Goal: Task Accomplishment & Management: Manage account settings

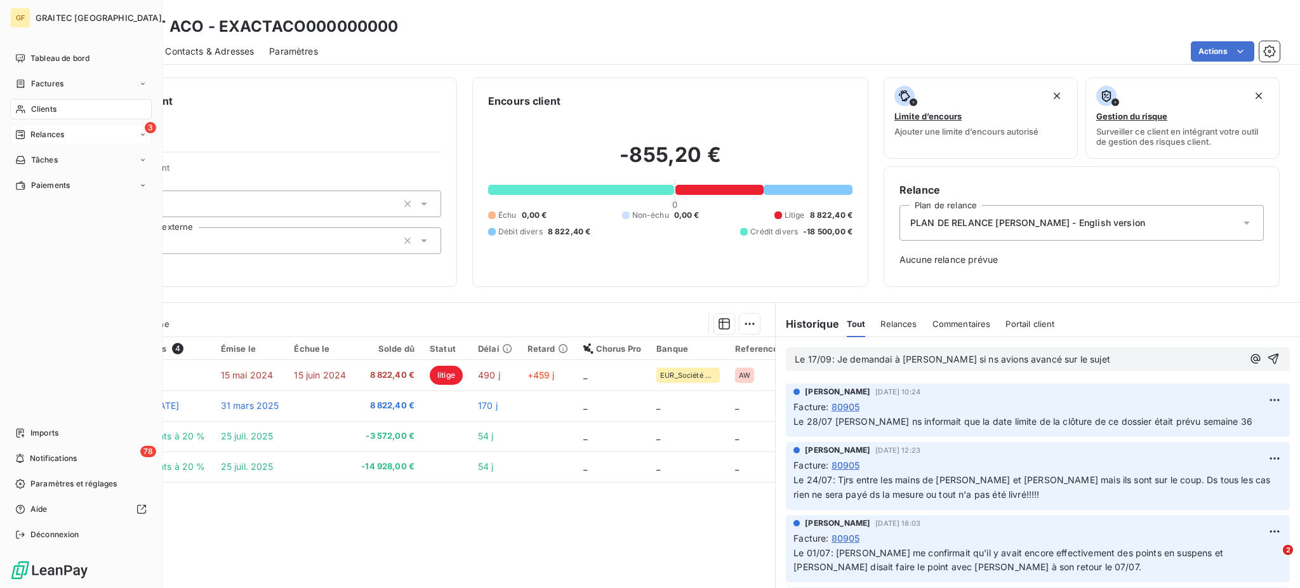
click at [46, 136] on span "Relances" at bounding box center [47, 134] width 34 height 11
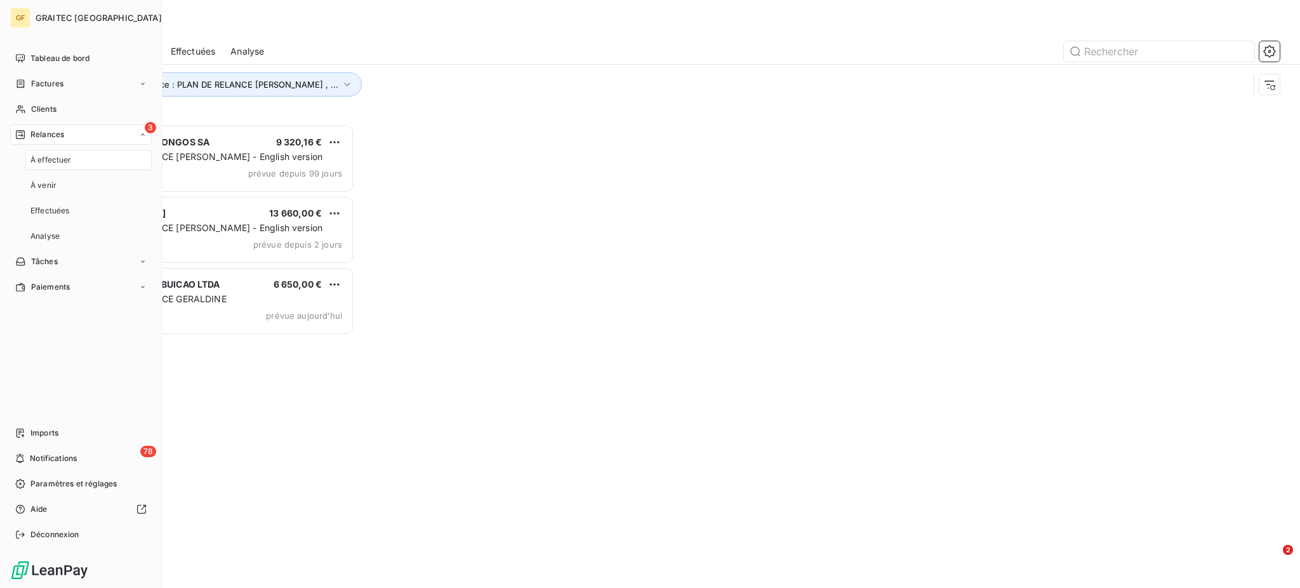
scroll to position [451, 280]
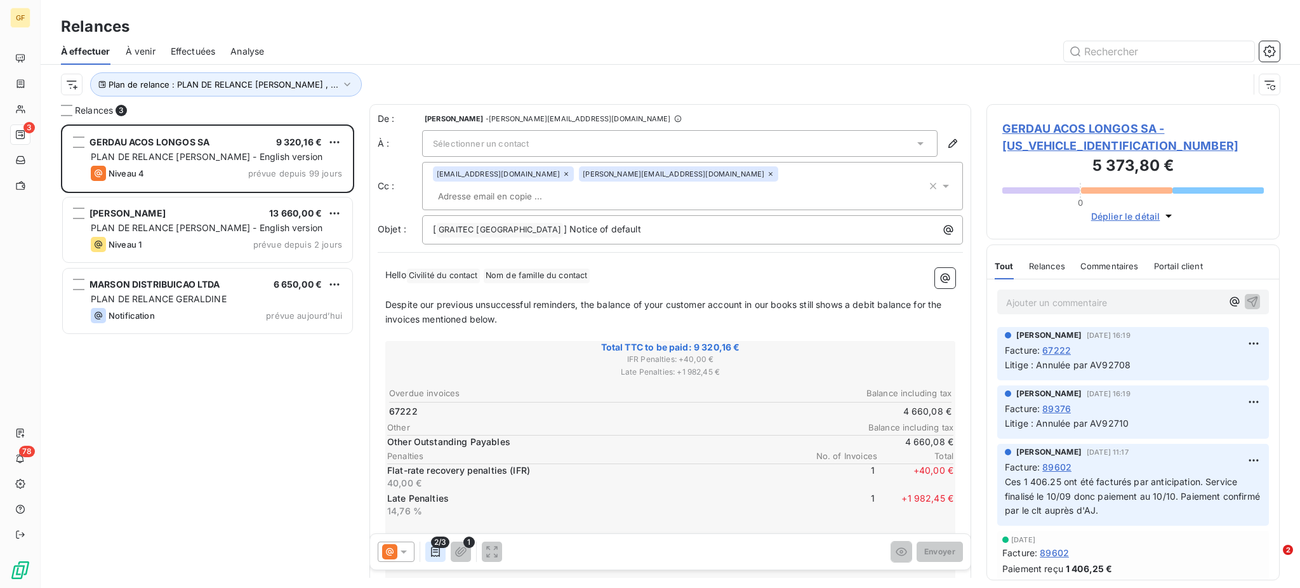
click at [434, 558] on icon "button" at bounding box center [435, 551] width 13 height 13
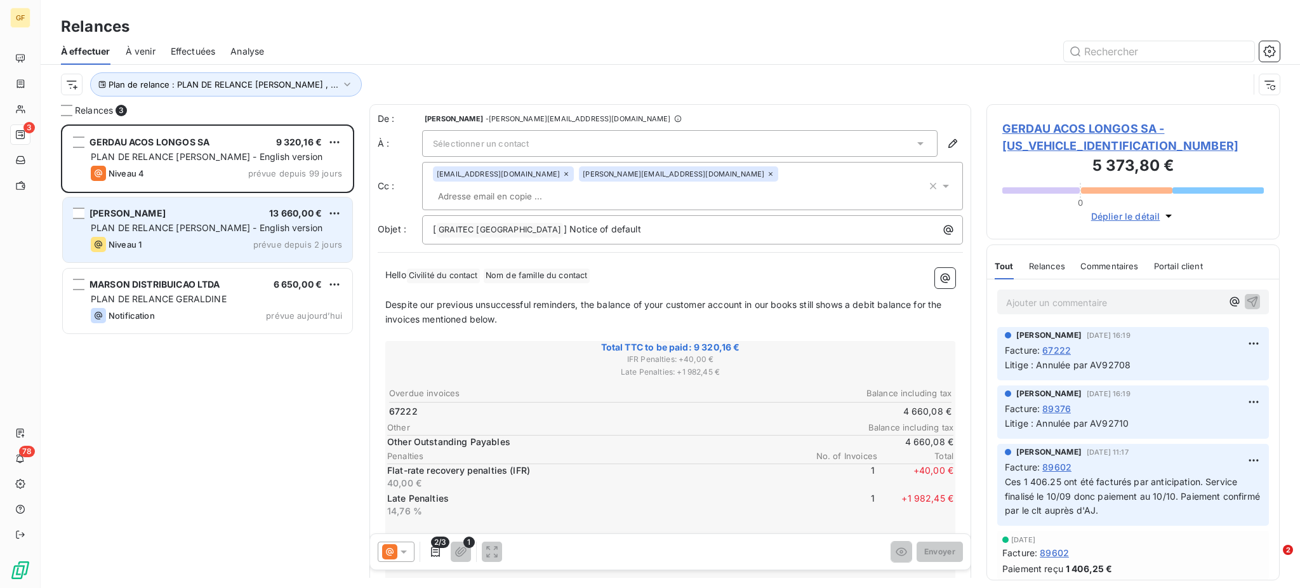
click at [145, 220] on div "[PERSON_NAME] 13 660,00 € PLAN DE RELANCE [PERSON_NAME] - English version Nivea…" at bounding box center [207, 229] width 289 height 65
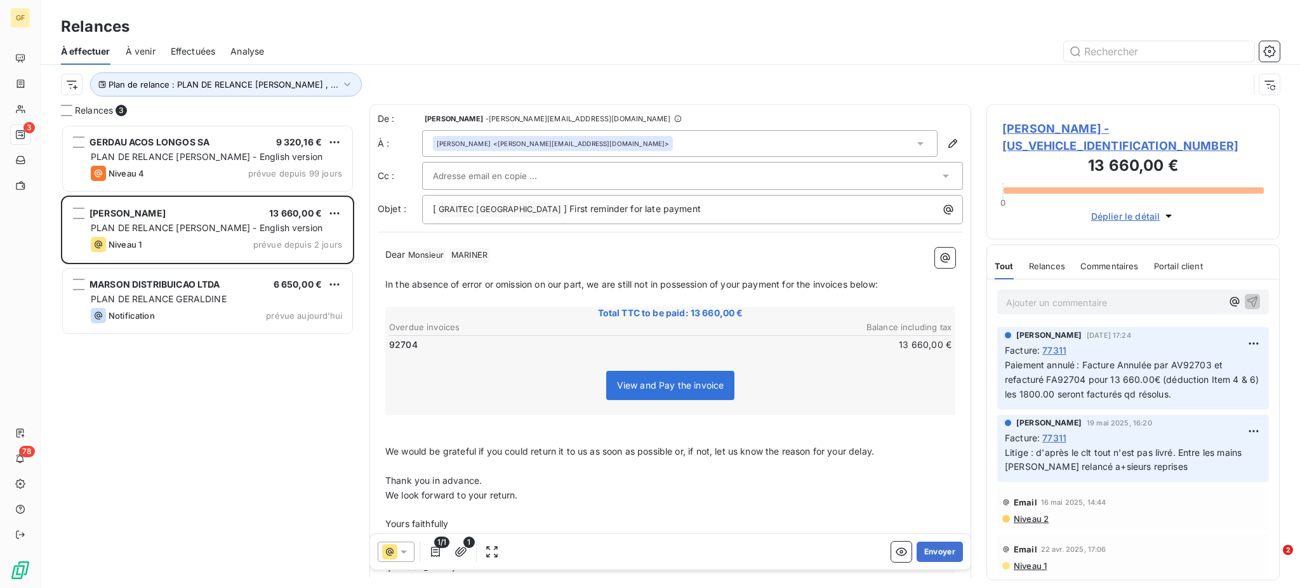
click at [401, 548] on icon at bounding box center [403, 551] width 13 height 13
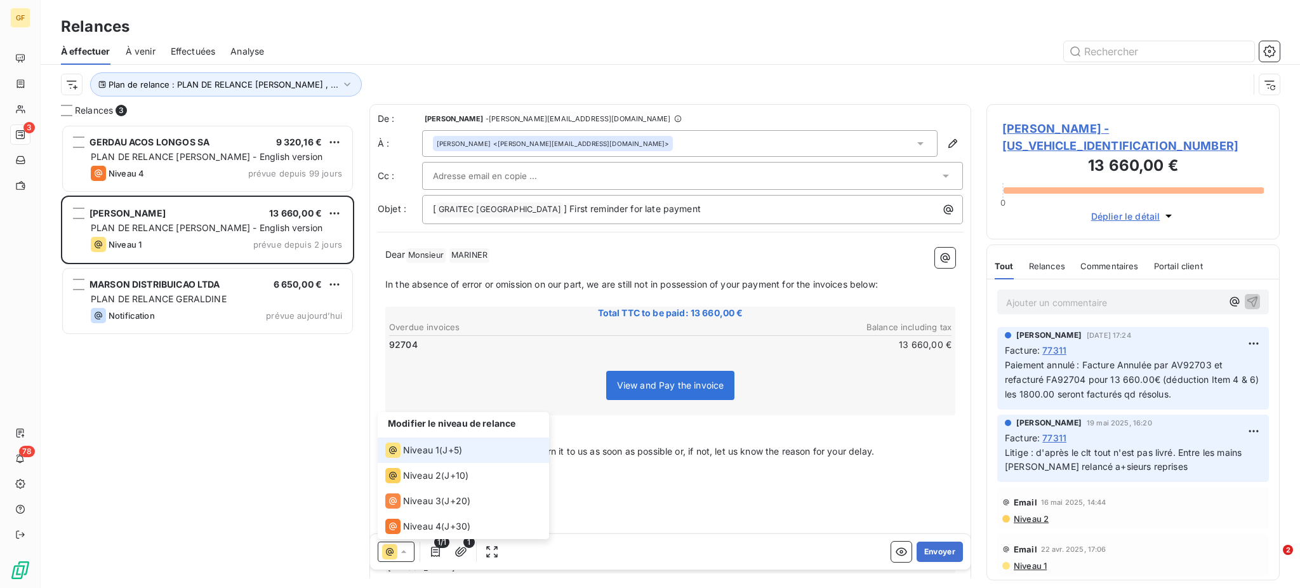
click at [430, 449] on span "Niveau 1" at bounding box center [421, 450] width 36 height 13
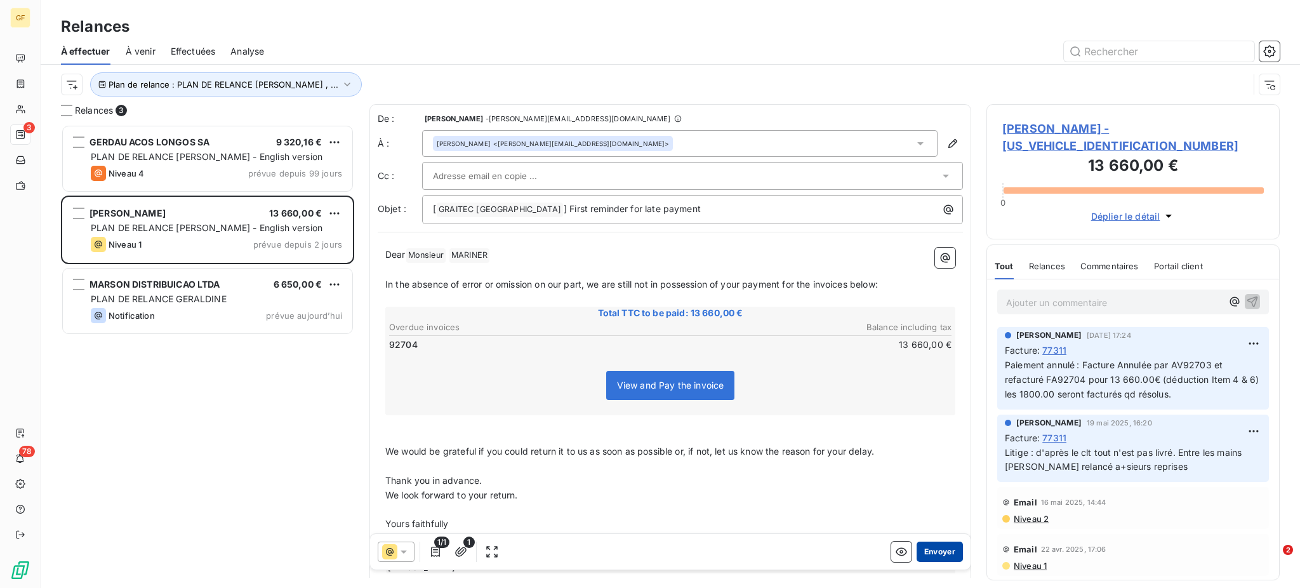
click at [921, 552] on button "Envoyer" at bounding box center [940, 551] width 46 height 20
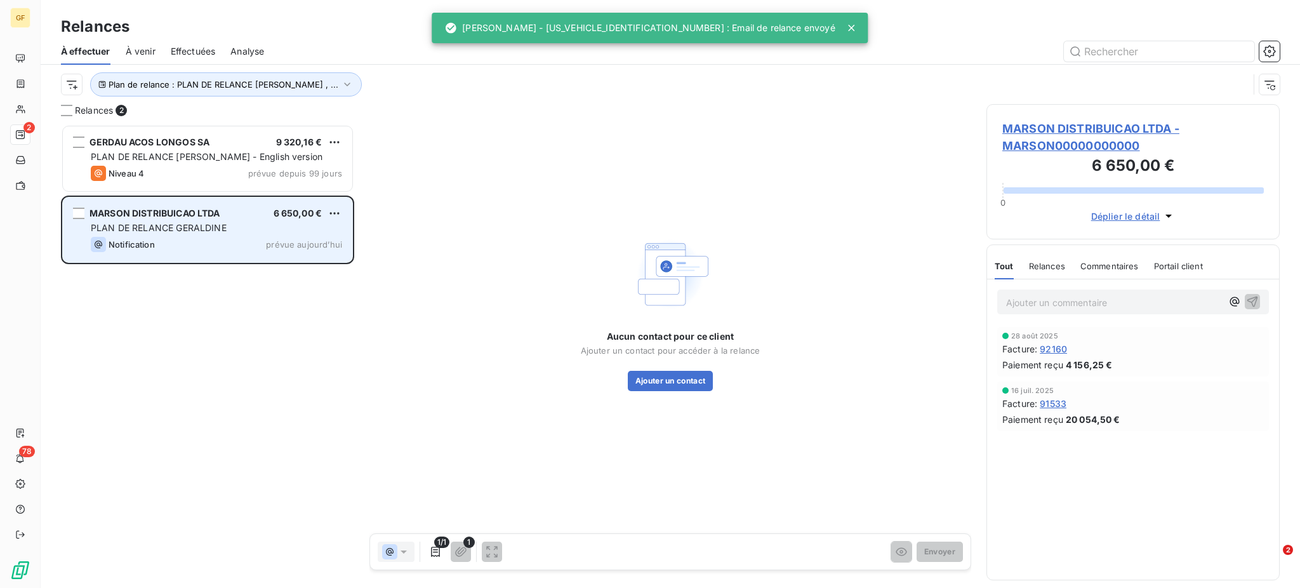
click at [182, 227] on span "PLAN DE RELANCE GERALDINE" at bounding box center [159, 227] width 136 height 11
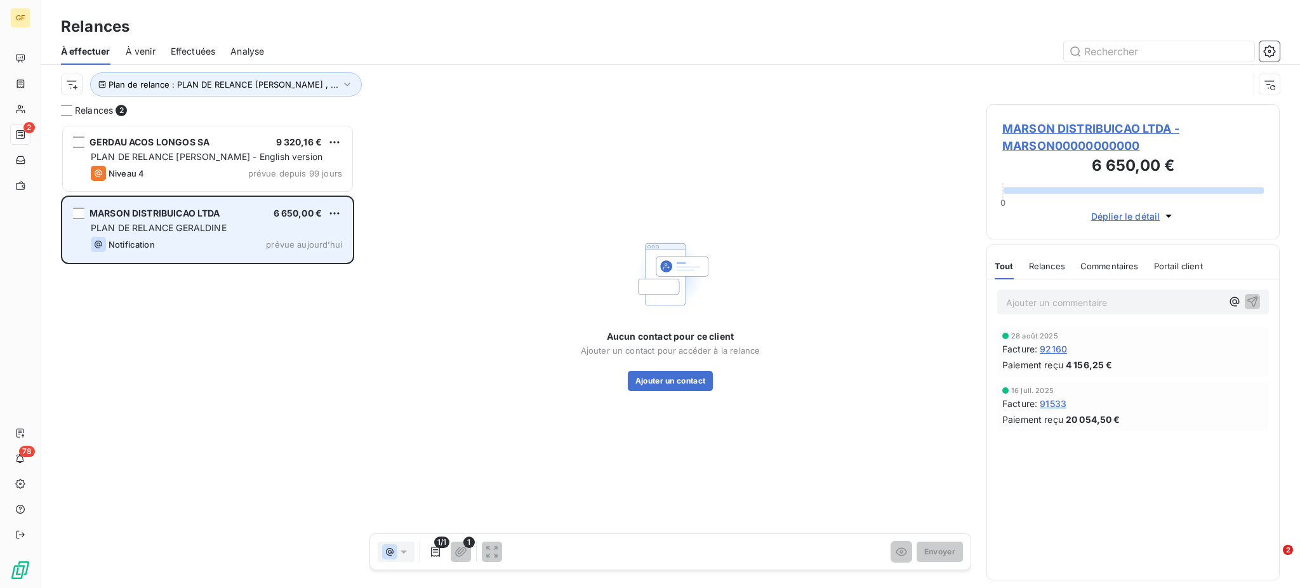
click at [234, 224] on div "PLAN DE RELANCE GERALDINE" at bounding box center [216, 228] width 251 height 13
click at [204, 209] on span "MARSON DISTRIBUICAO LTDA" at bounding box center [155, 213] width 131 height 11
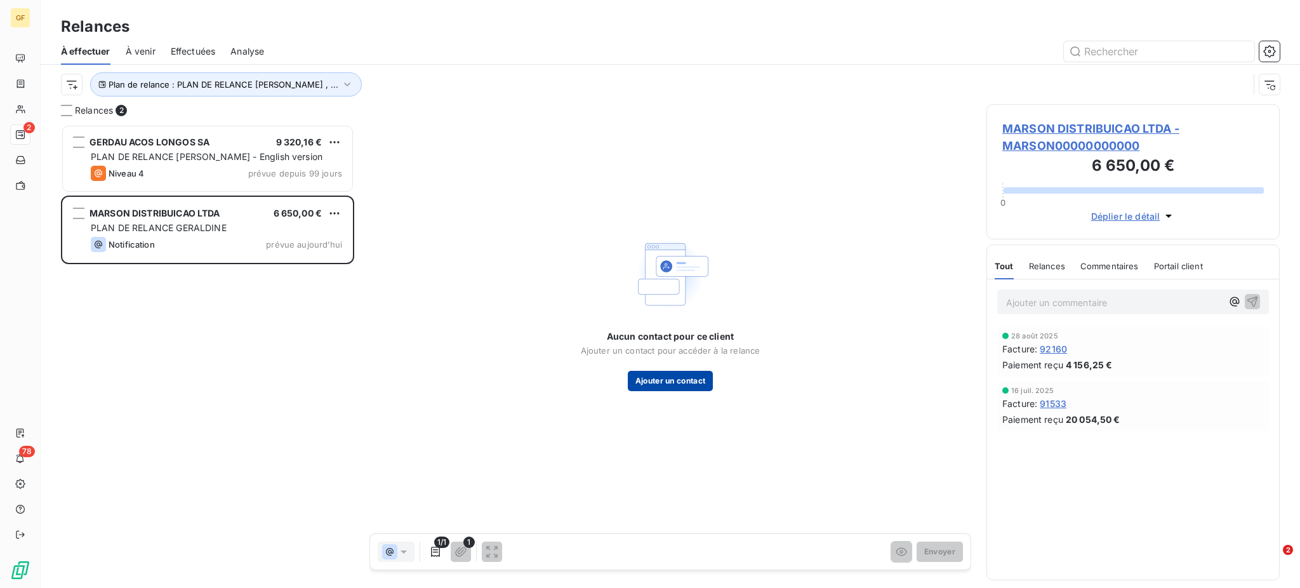
click at [672, 377] on button "Ajouter un contact" at bounding box center [671, 381] width 86 height 20
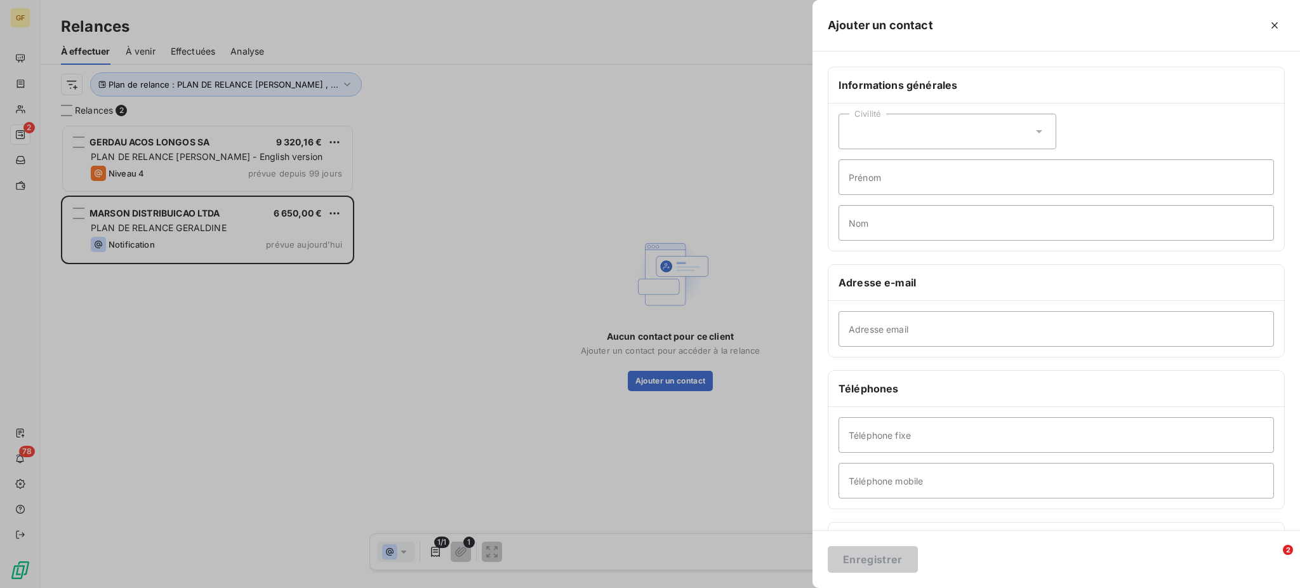
click at [17, 116] on div at bounding box center [650, 294] width 1300 height 588
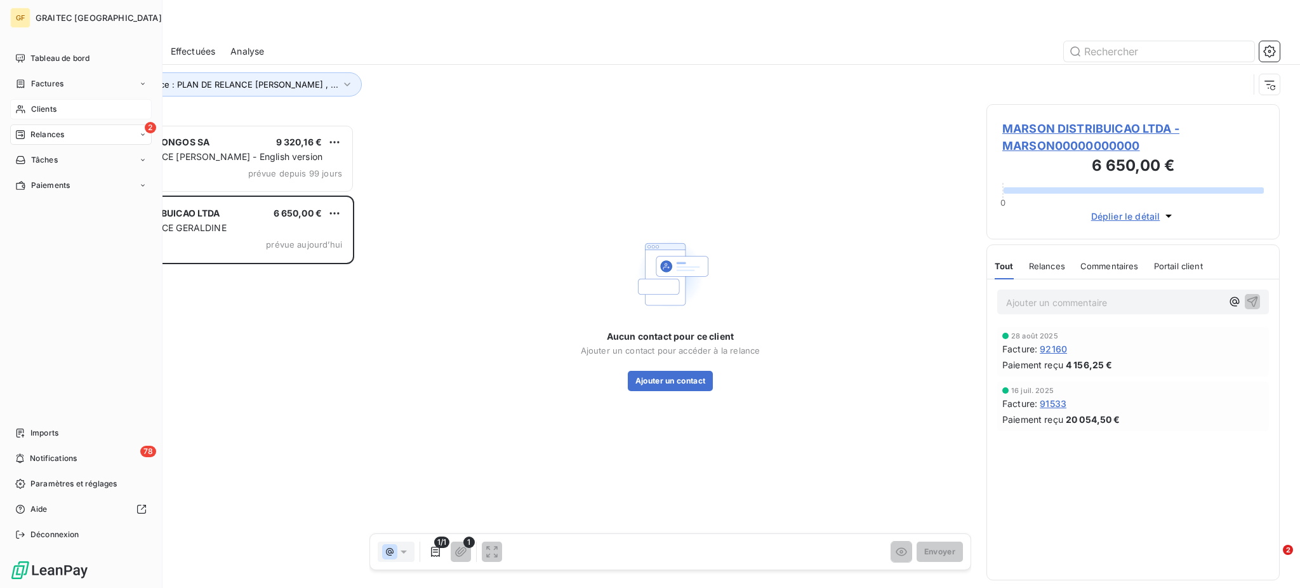
click at [36, 110] on span "Clients" at bounding box center [43, 108] width 25 height 11
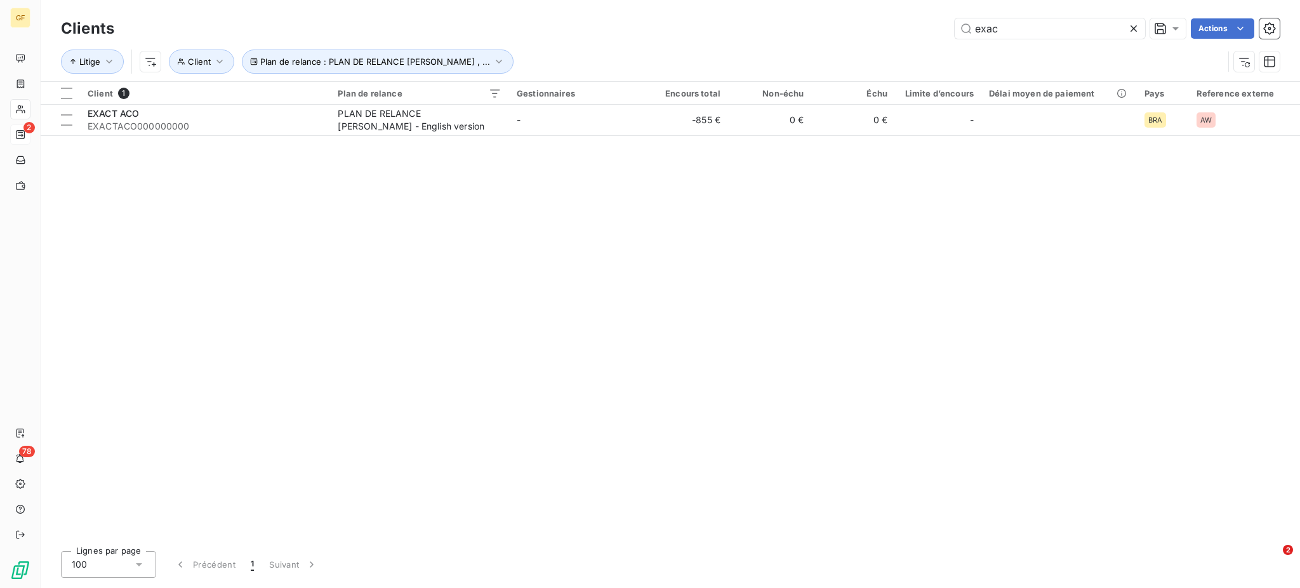
drag, startPoint x: 1007, startPoint y: 34, endPoint x: 969, endPoint y: 56, distance: 44.6
click at [971, 37] on input "exac" at bounding box center [1050, 28] width 190 height 20
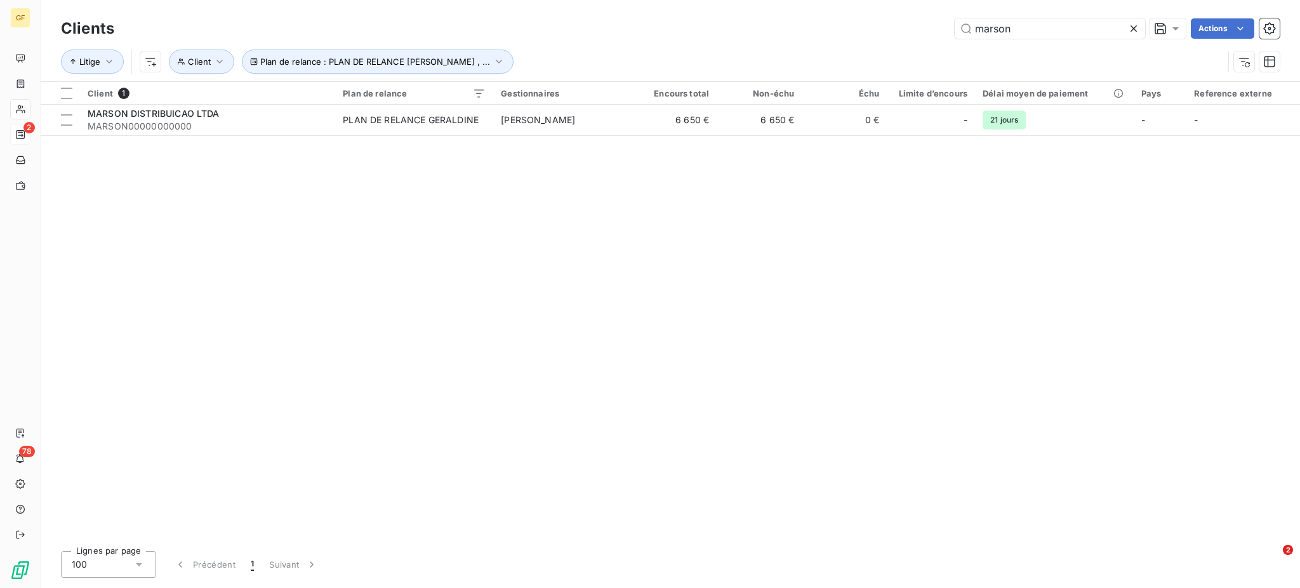
type input "marson"
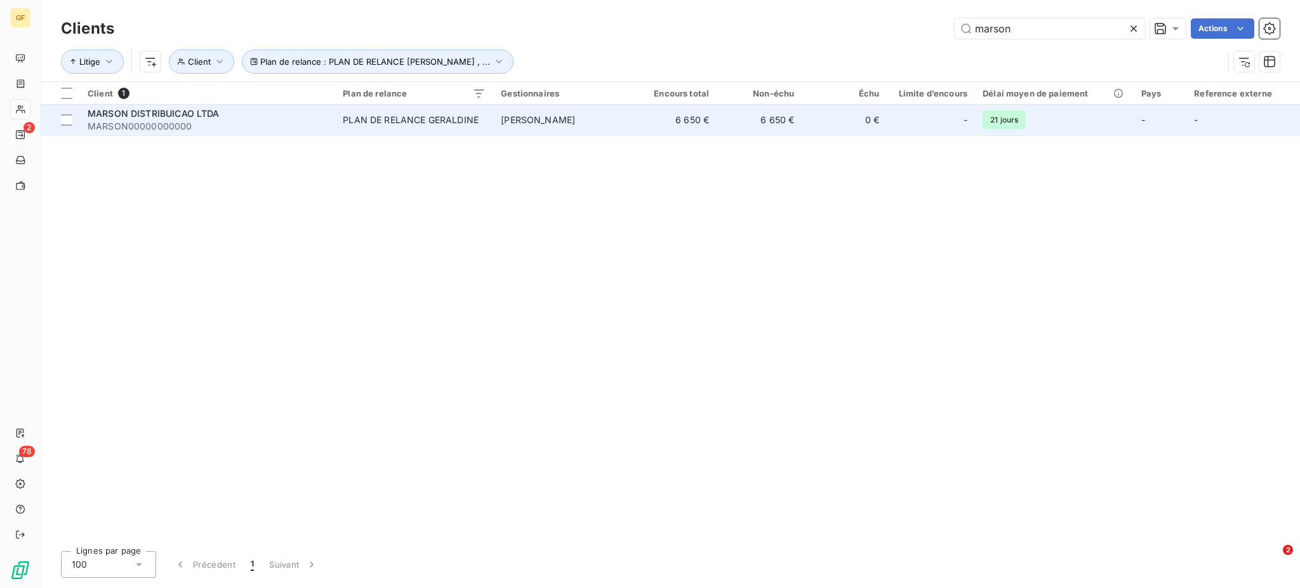
click at [415, 124] on div "PLAN DE RELANCE GERALDINE" at bounding box center [411, 120] width 136 height 13
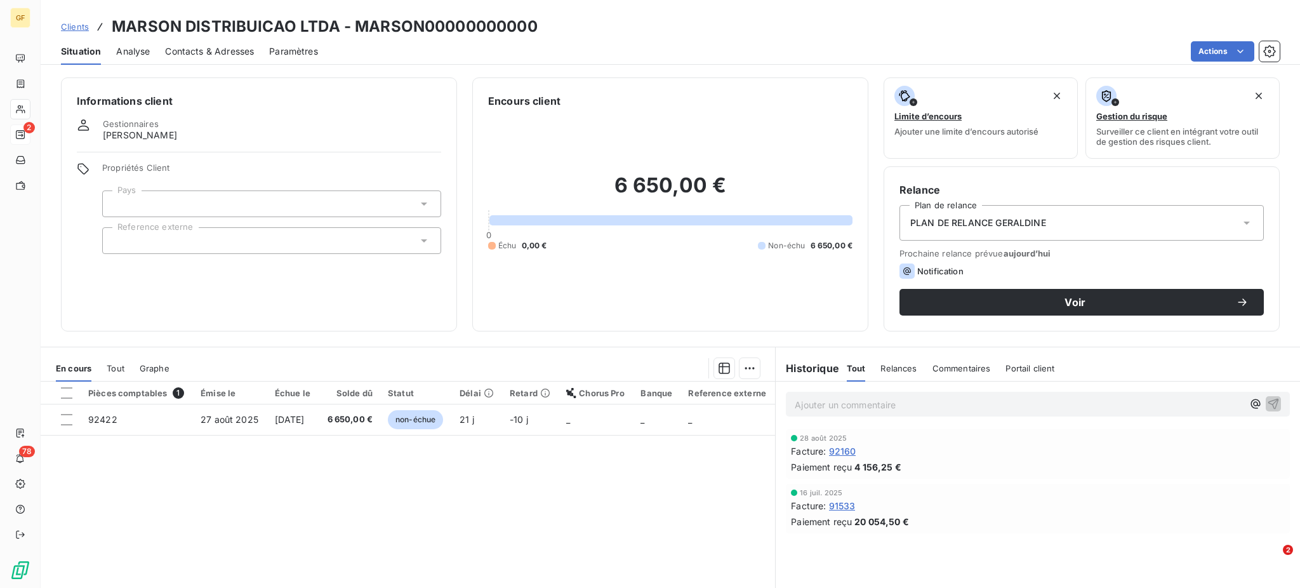
click at [182, 49] on span "Contacts & Adresses" at bounding box center [209, 51] width 89 height 13
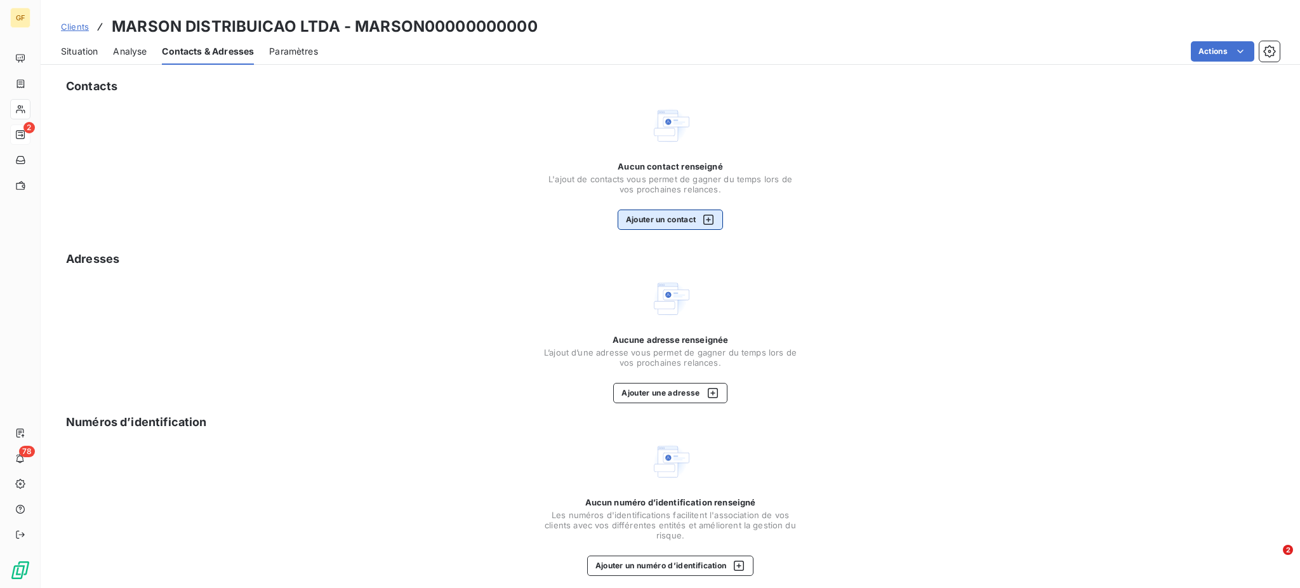
click at [657, 213] on button "Ajouter un contact" at bounding box center [671, 219] width 106 height 20
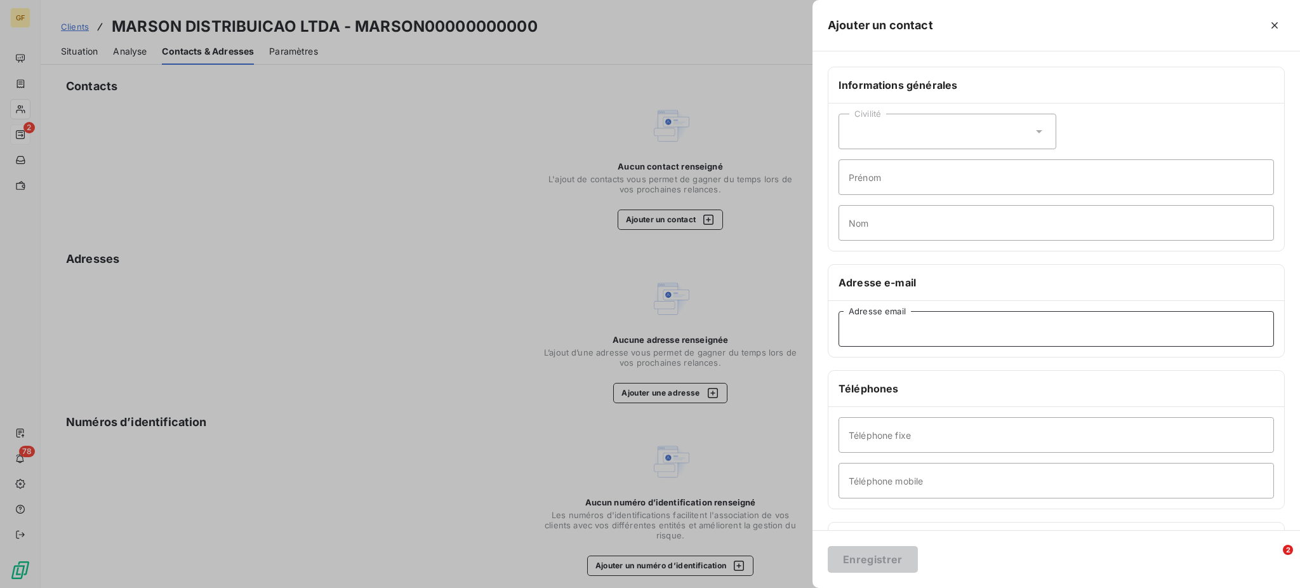
click at [861, 329] on input "Adresse email" at bounding box center [1056, 329] width 435 height 36
paste input "[EMAIL_ADDRESS][DOMAIN_NAME]"
type input "[EMAIL_ADDRESS][DOMAIN_NAME]"
click at [1036, 131] on icon at bounding box center [1039, 131] width 6 height 3
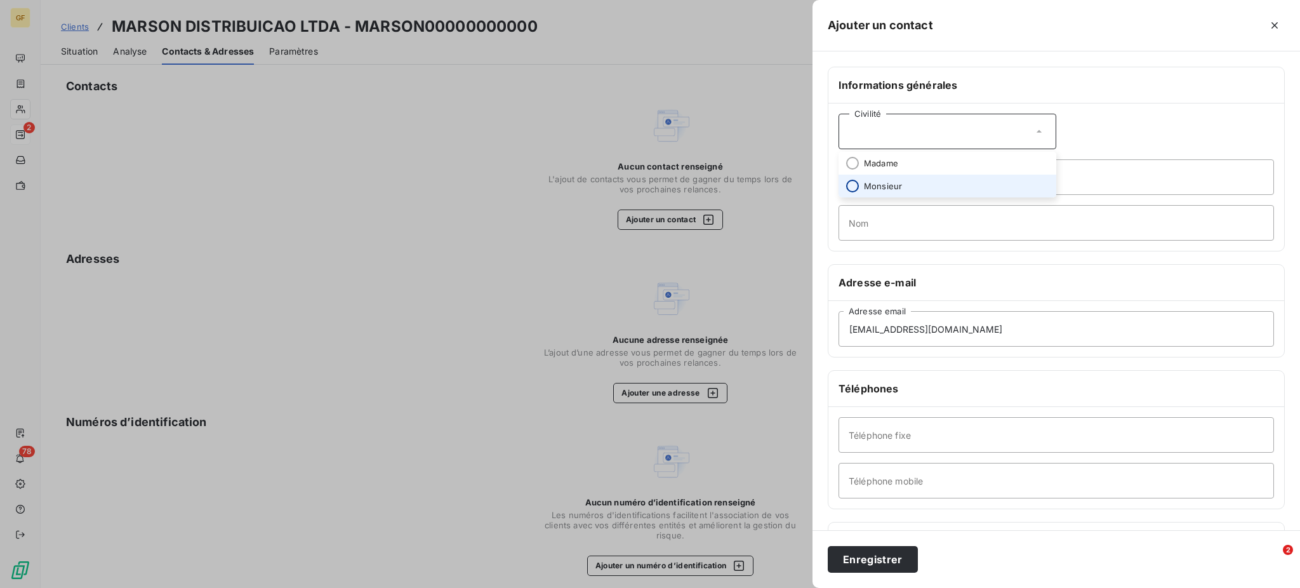
click at [856, 184] on input "radio" at bounding box center [852, 186] width 13 height 13
click at [864, 180] on input "Prénom" at bounding box center [1056, 177] width 435 height 36
type input "Danisnael"
click at [858, 228] on input "Nom" at bounding box center [1056, 223] width 435 height 36
type input "[PERSON_NAME]"
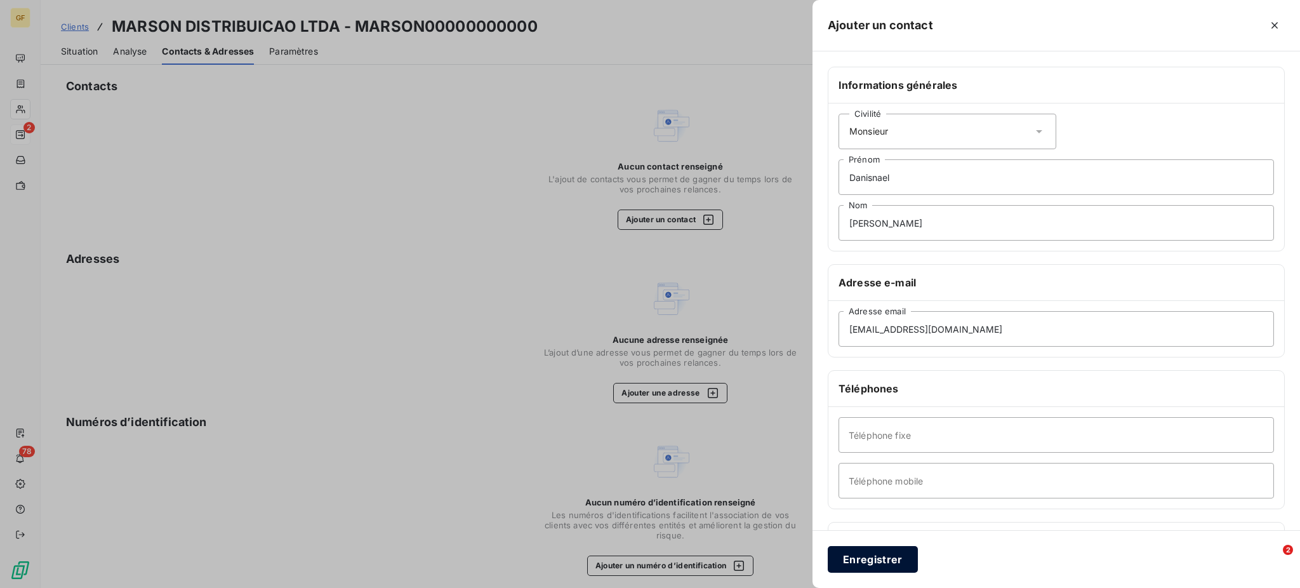
click at [880, 561] on button "Enregistrer" at bounding box center [873, 559] width 90 height 27
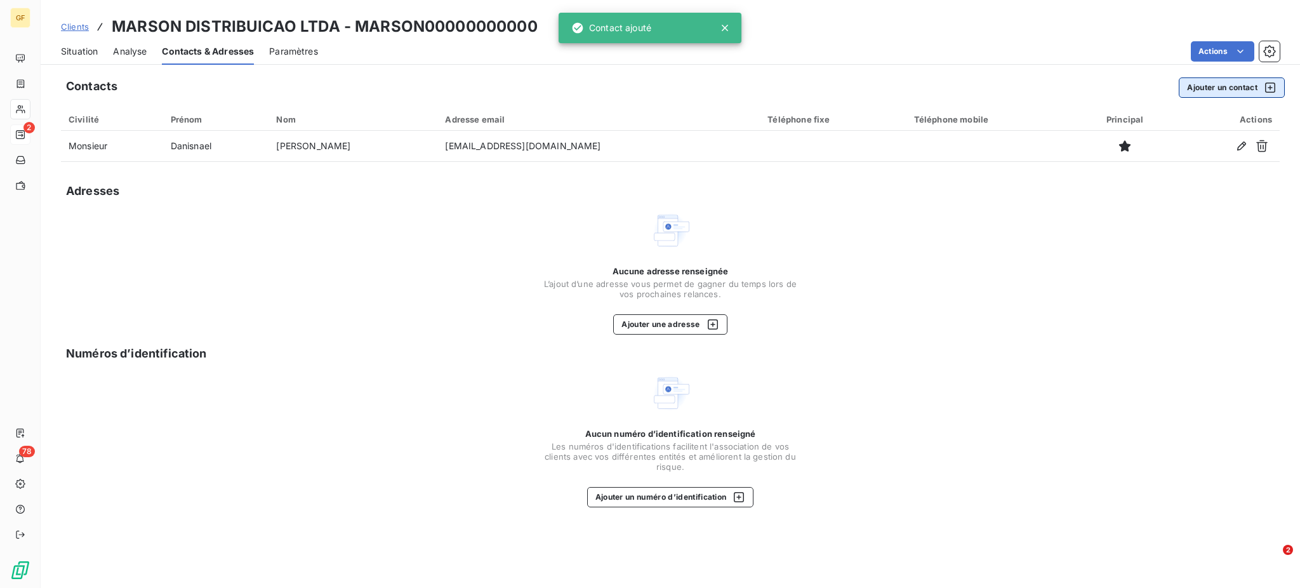
click at [1196, 88] on button "Ajouter un contact" at bounding box center [1232, 87] width 106 height 20
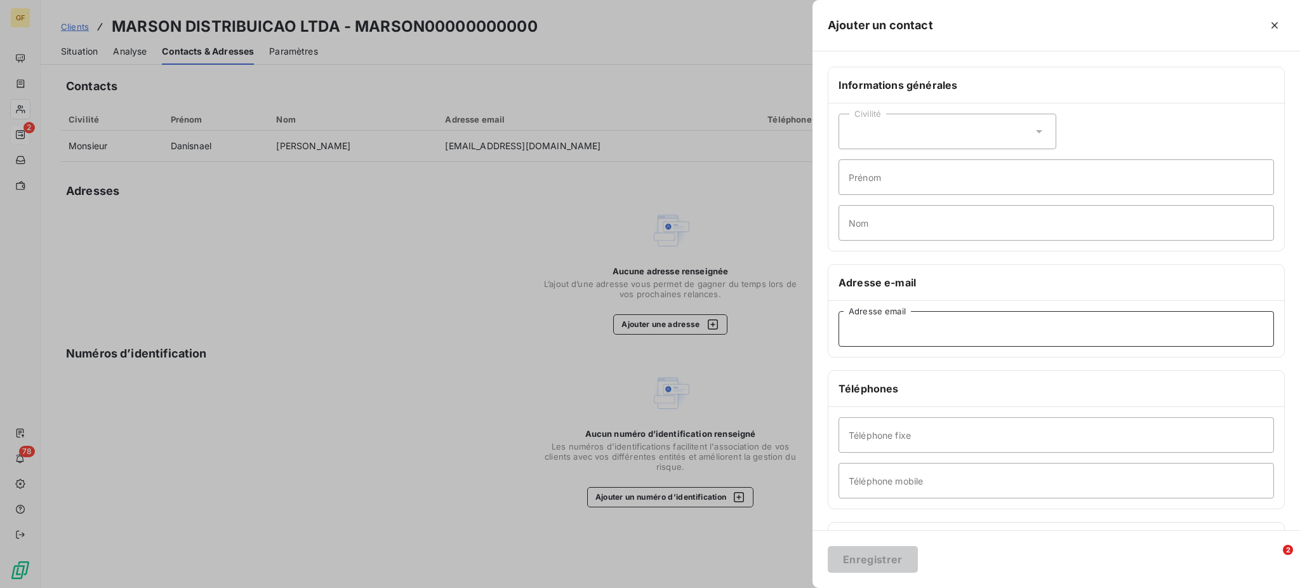
click at [860, 323] on input "Adresse email" at bounding box center [1056, 329] width 435 height 36
paste input "[PERSON_NAME][EMAIL_ADDRESS][DOMAIN_NAME]"
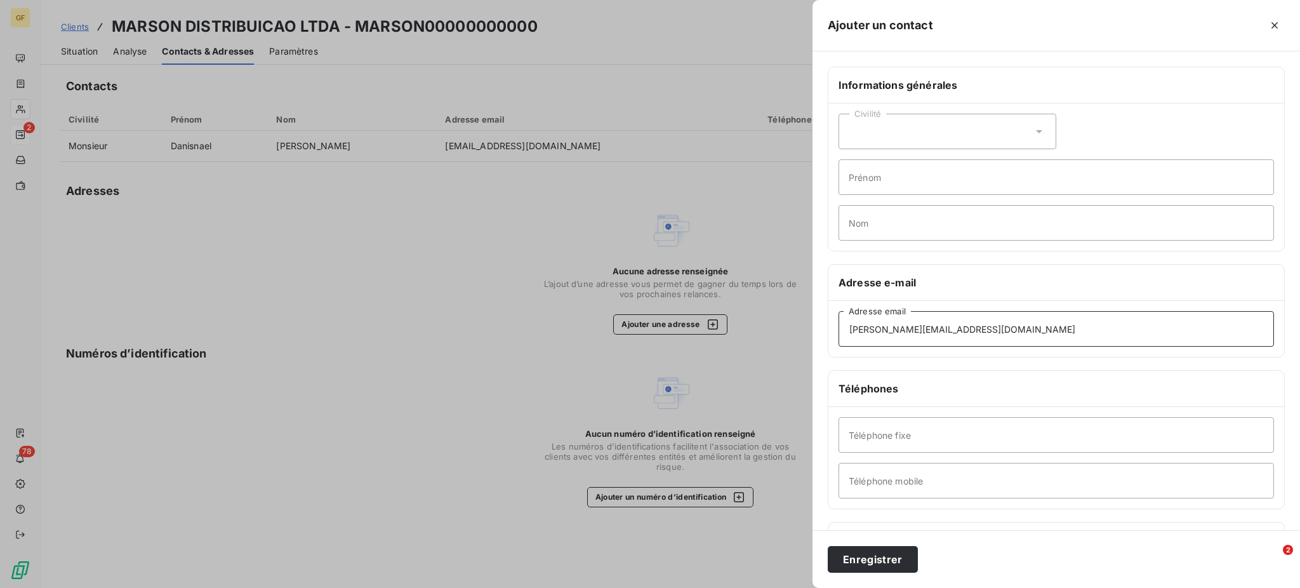
type input "[PERSON_NAME][EMAIL_ADDRESS][DOMAIN_NAME]"
click at [1036, 140] on div "Civilité" at bounding box center [948, 132] width 218 height 36
click at [877, 192] on li "Monsieur" at bounding box center [948, 186] width 218 height 23
click at [868, 177] on input "Prénom" at bounding box center [1056, 177] width 435 height 36
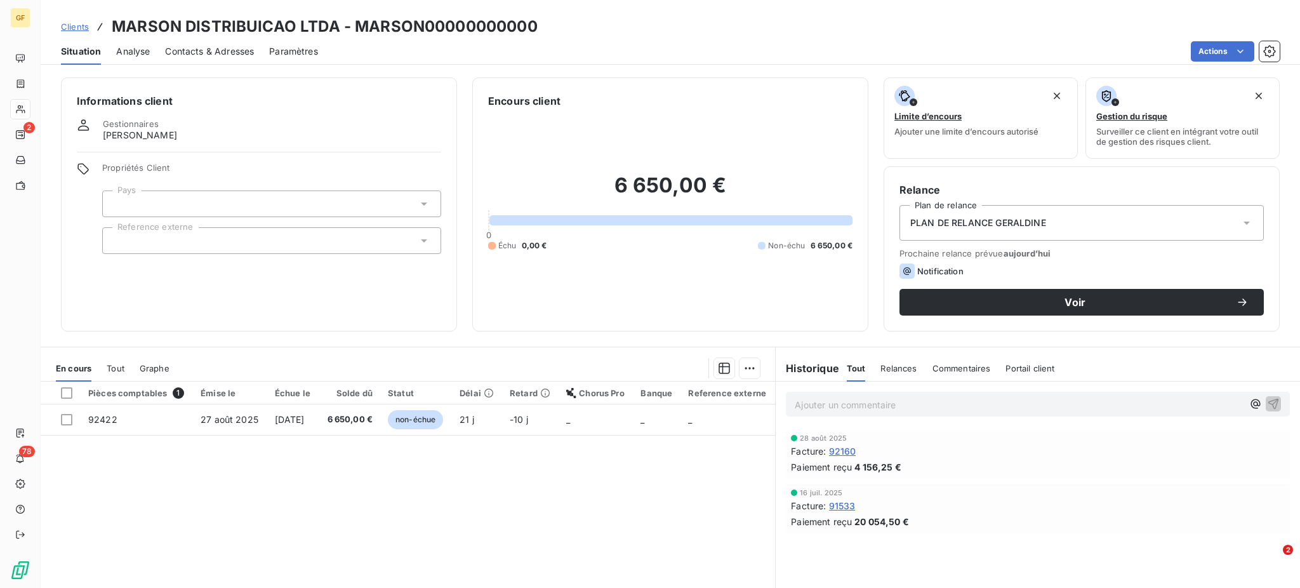
click at [204, 51] on span "Contacts & Adresses" at bounding box center [209, 51] width 89 height 13
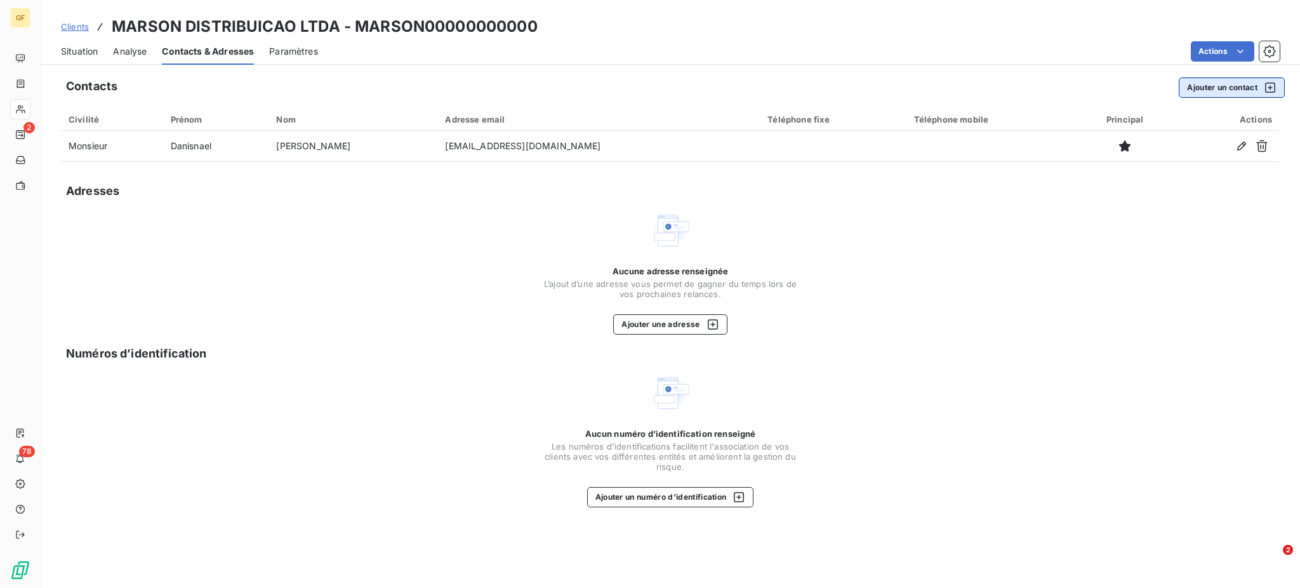
click at [1206, 87] on button "Ajouter un contact" at bounding box center [1232, 87] width 106 height 20
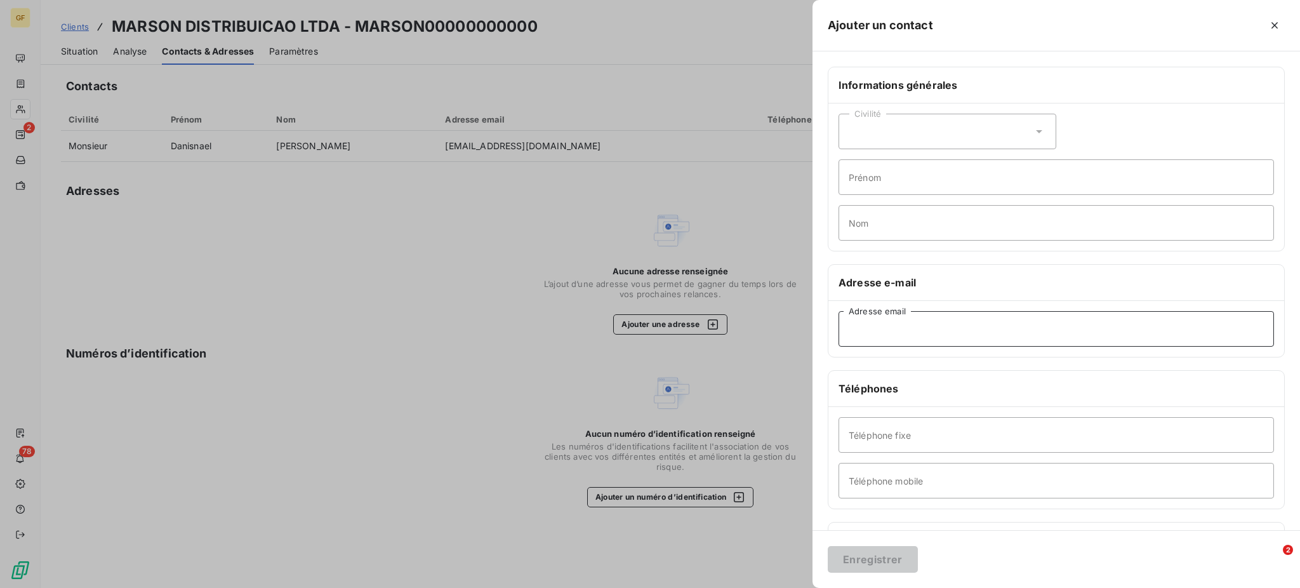
paste input "[PERSON_NAME][EMAIL_ADDRESS][DOMAIN_NAME]"
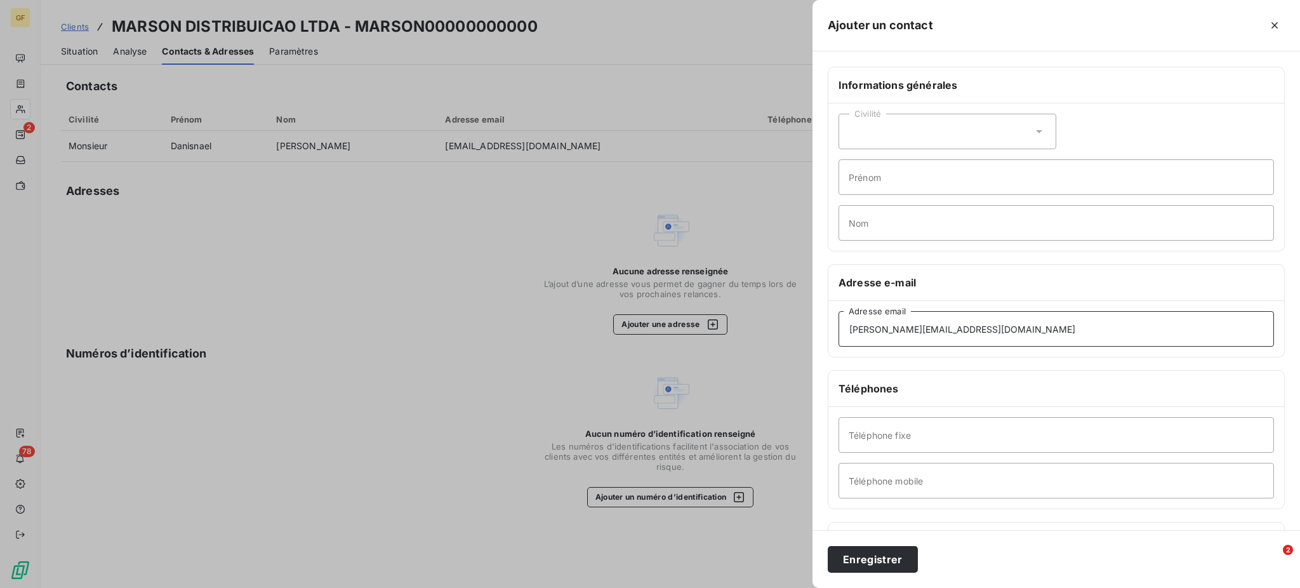
type input "[PERSON_NAME][EMAIL_ADDRESS][DOMAIN_NAME]"
click at [1033, 129] on icon at bounding box center [1039, 131] width 13 height 13
click at [852, 187] on input "radio" at bounding box center [852, 186] width 13 height 13
click at [861, 184] on input "Prénom" at bounding box center [1056, 177] width 435 height 36
type input "Rodrigo"
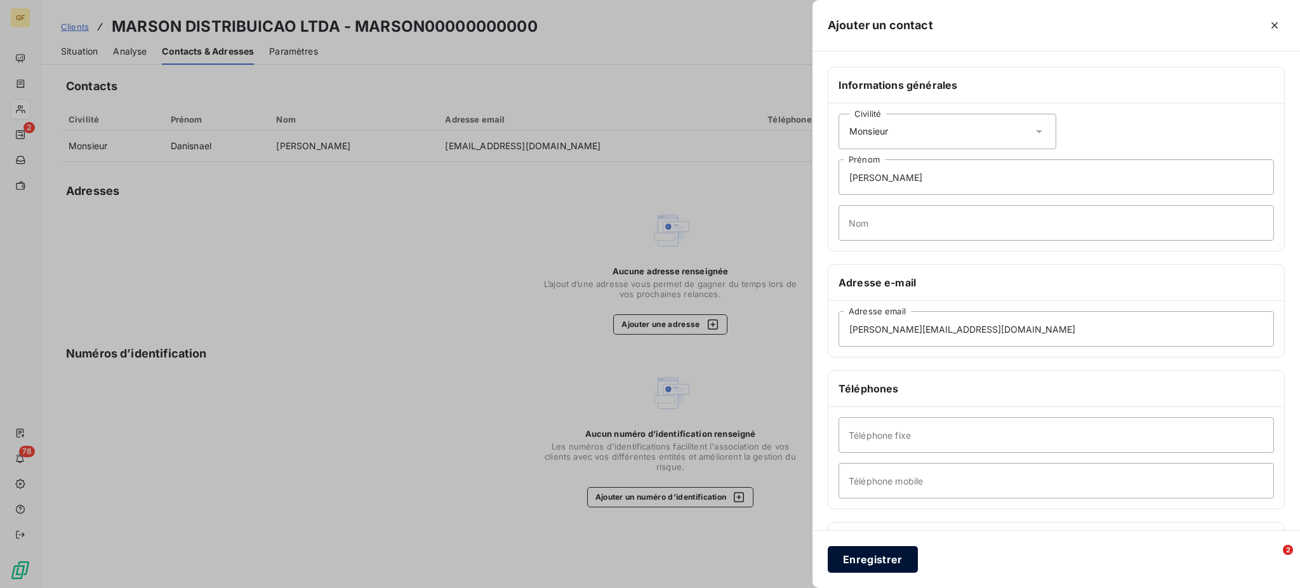
click at [887, 562] on button "Enregistrer" at bounding box center [873, 559] width 90 height 27
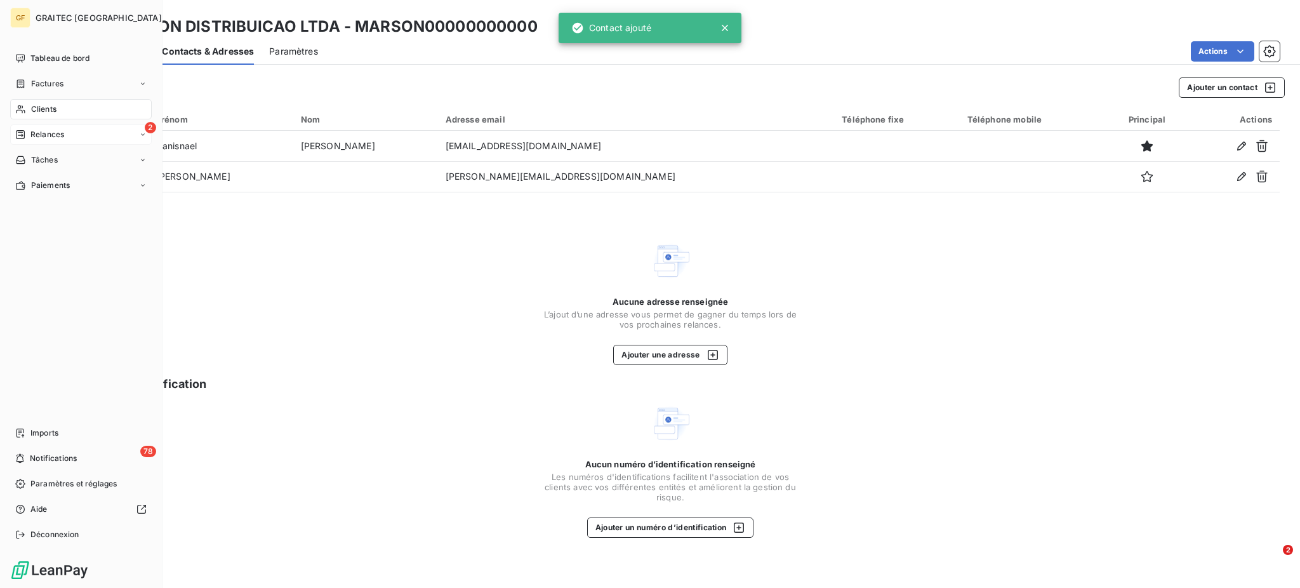
click at [51, 136] on span "Relances" at bounding box center [47, 134] width 34 height 11
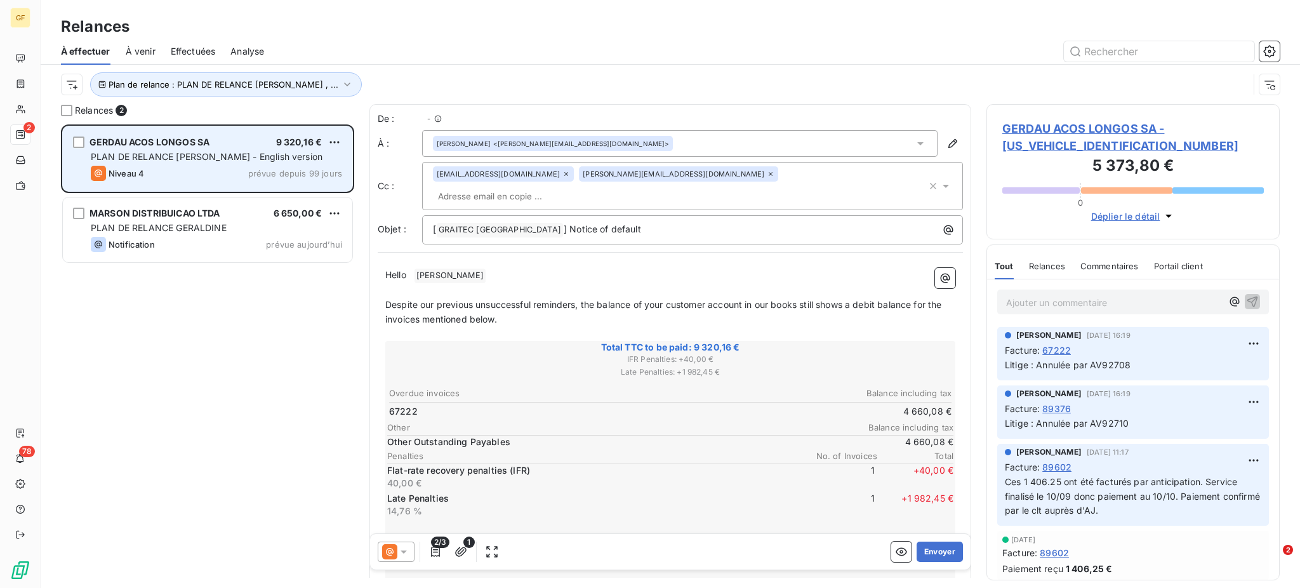
scroll to position [451, 280]
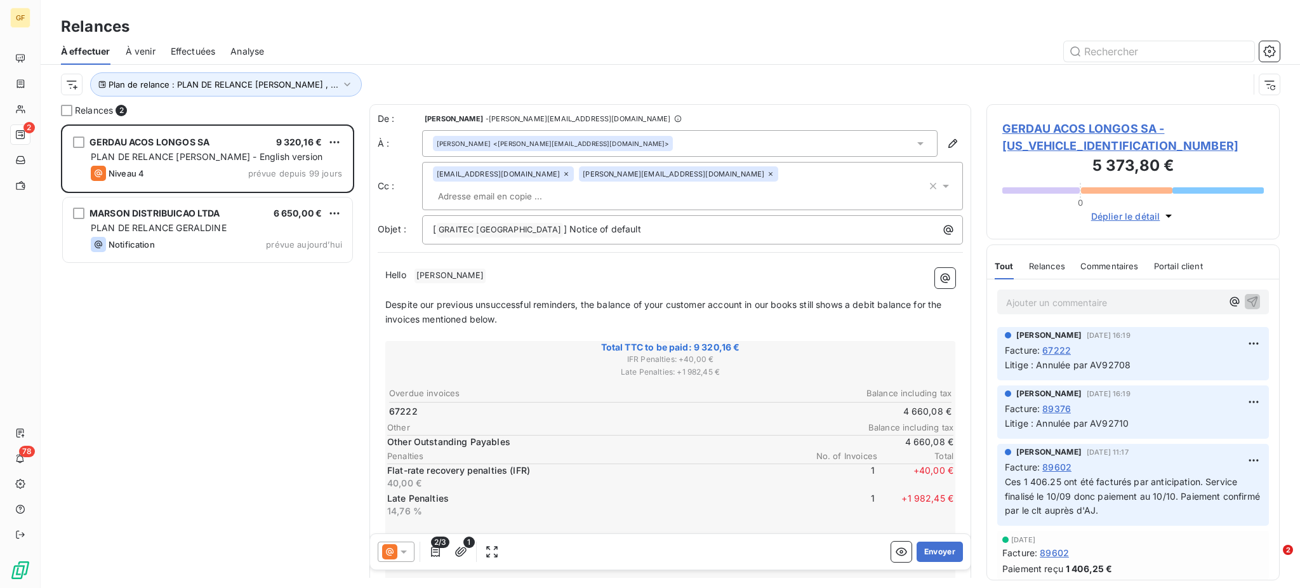
click at [767, 177] on icon at bounding box center [771, 174] width 8 height 8
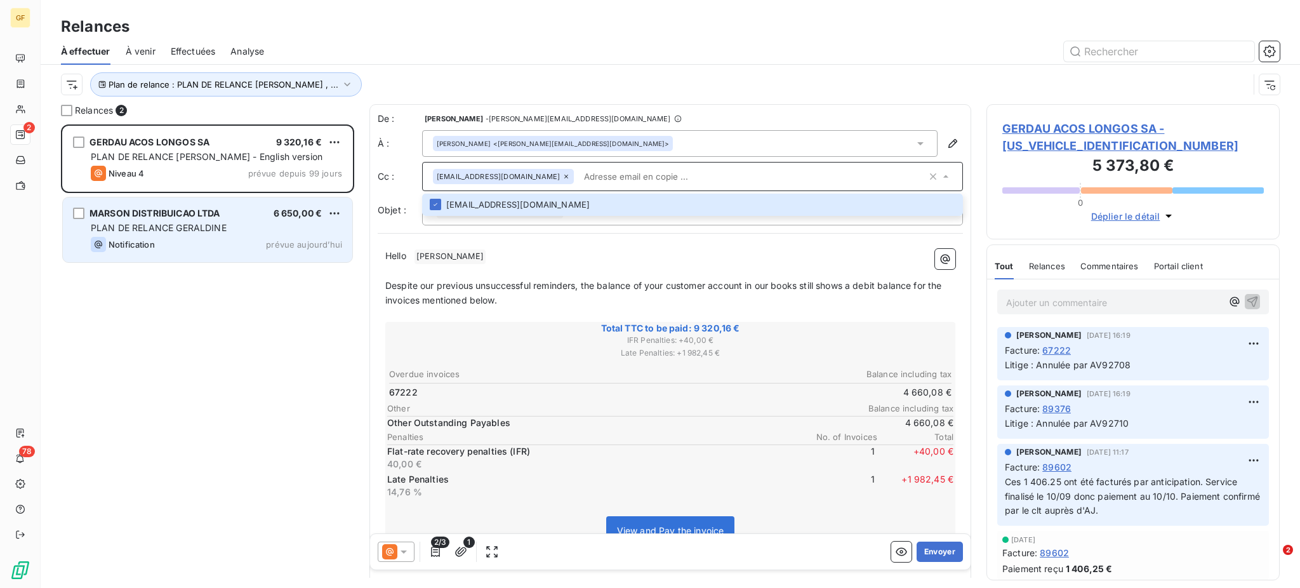
click at [237, 222] on div "PLAN DE RELANCE GERALDINE" at bounding box center [216, 228] width 251 height 13
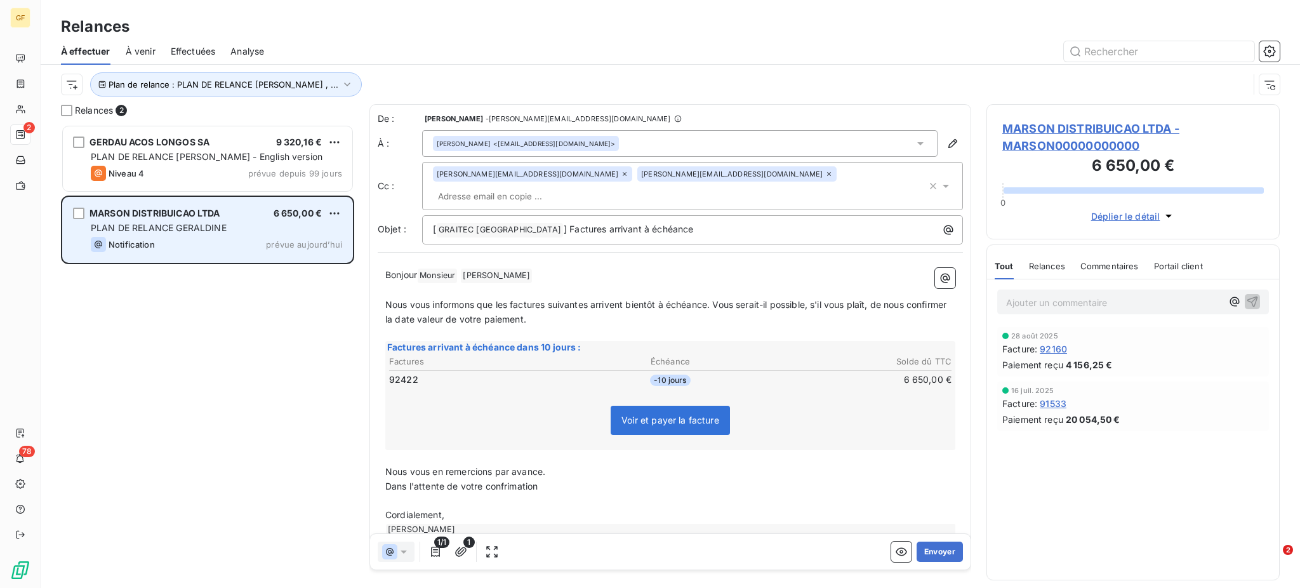
scroll to position [451, 280]
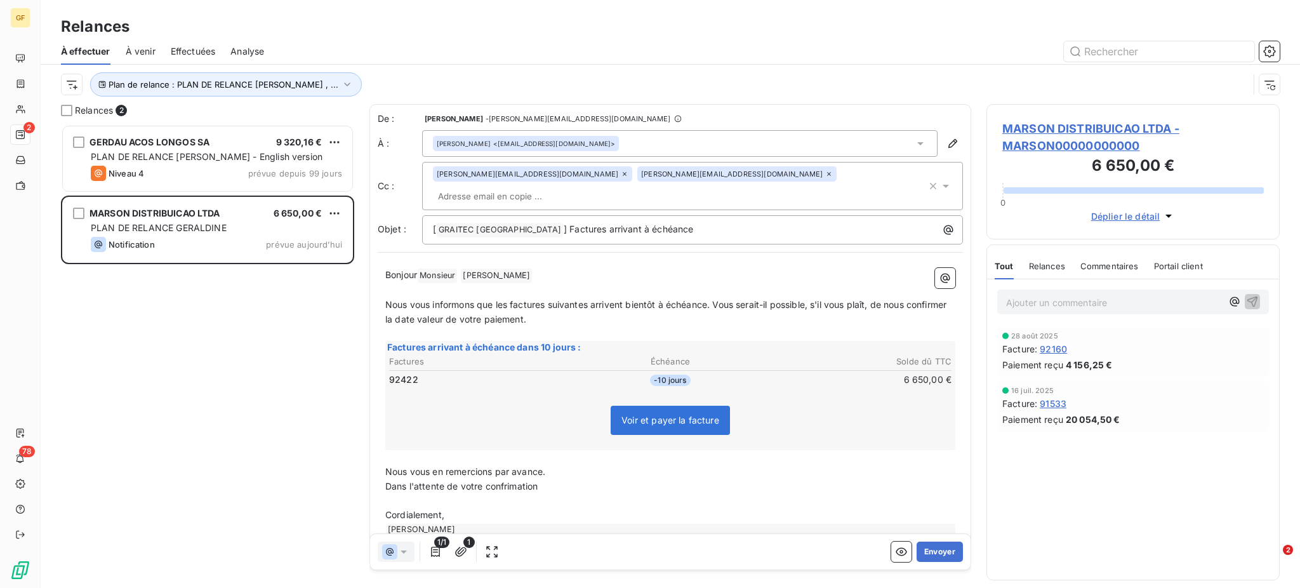
click at [827, 176] on icon at bounding box center [829, 174] width 4 height 4
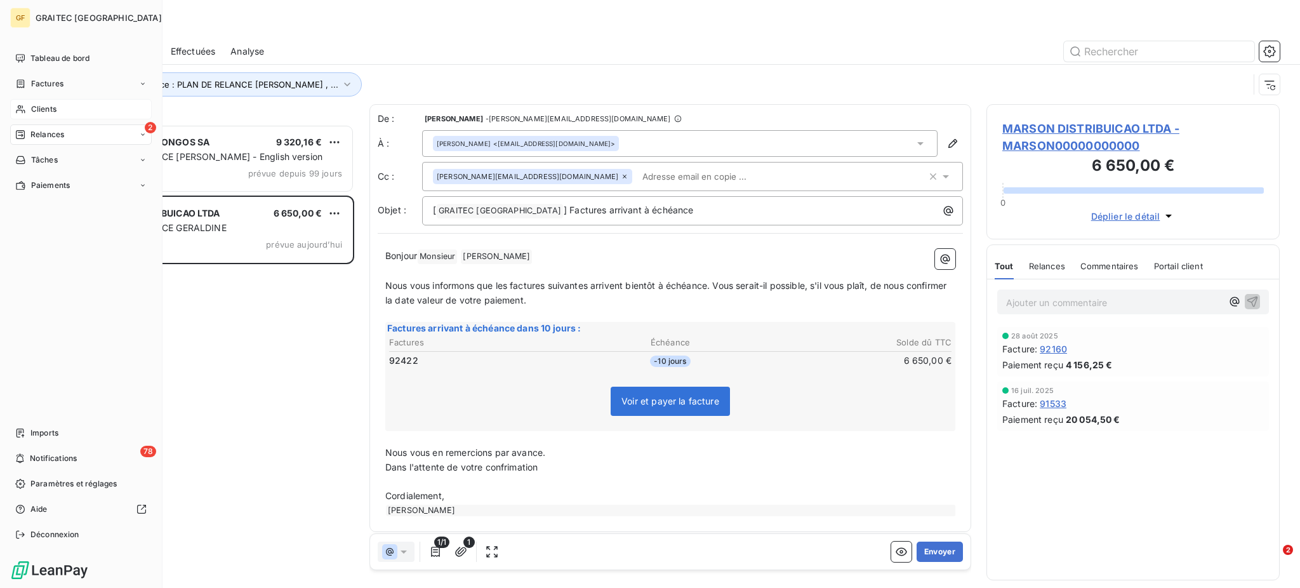
click at [44, 106] on span "Clients" at bounding box center [43, 108] width 25 height 11
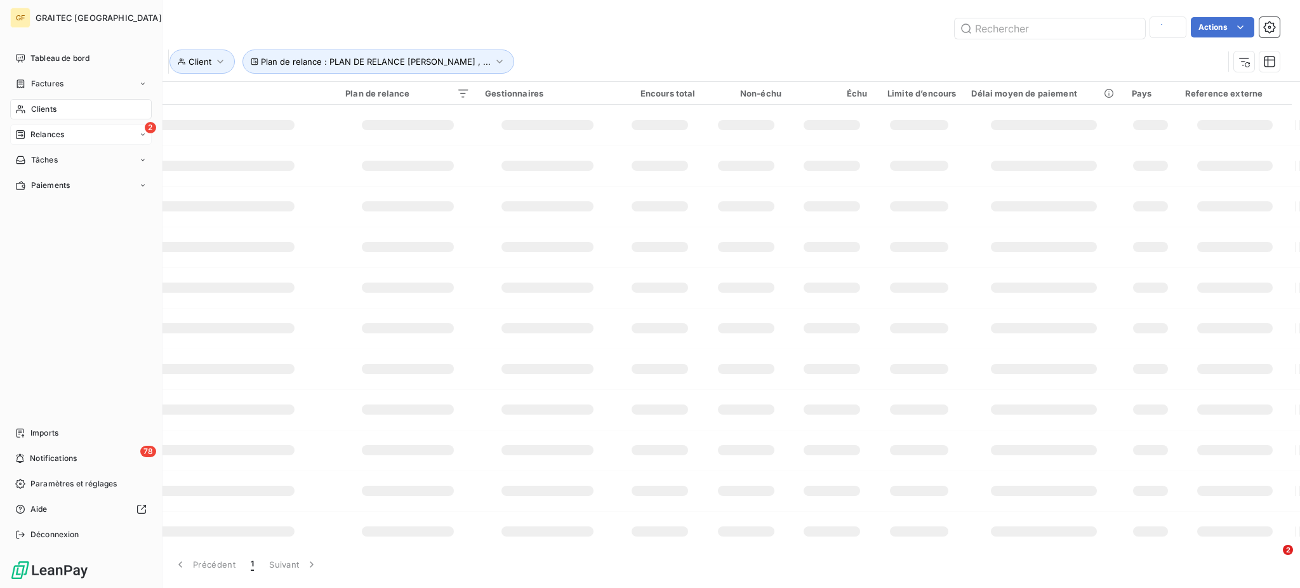
type input "marson"
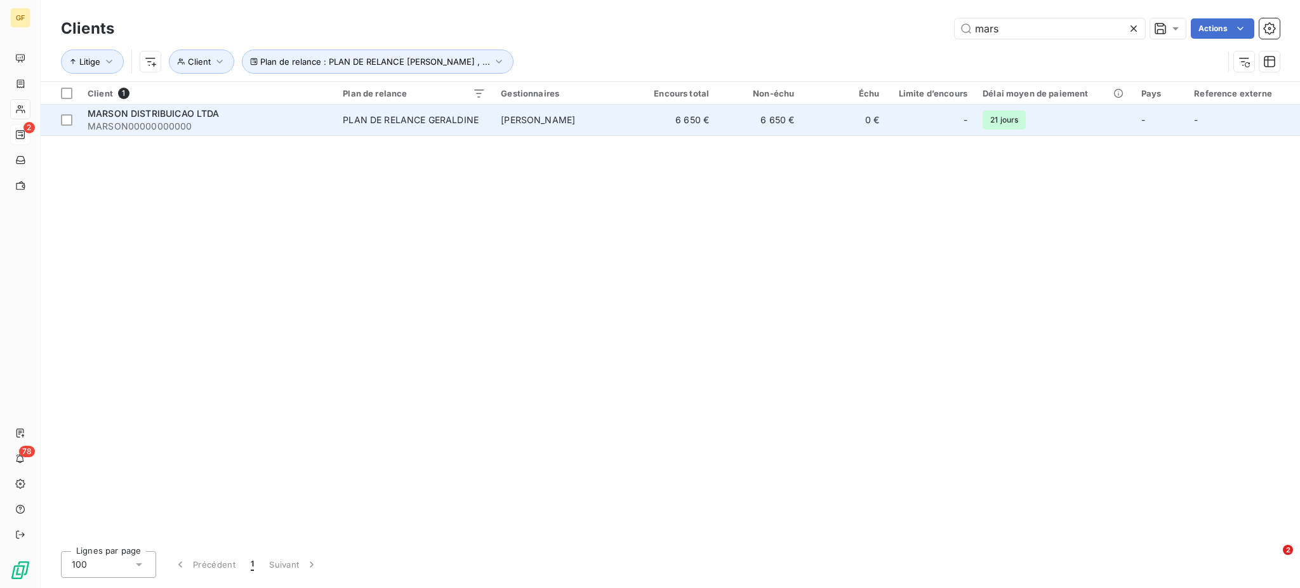
type input "mars"
click at [470, 117] on div "PLAN DE RELANCE GERALDINE" at bounding box center [411, 120] width 136 height 13
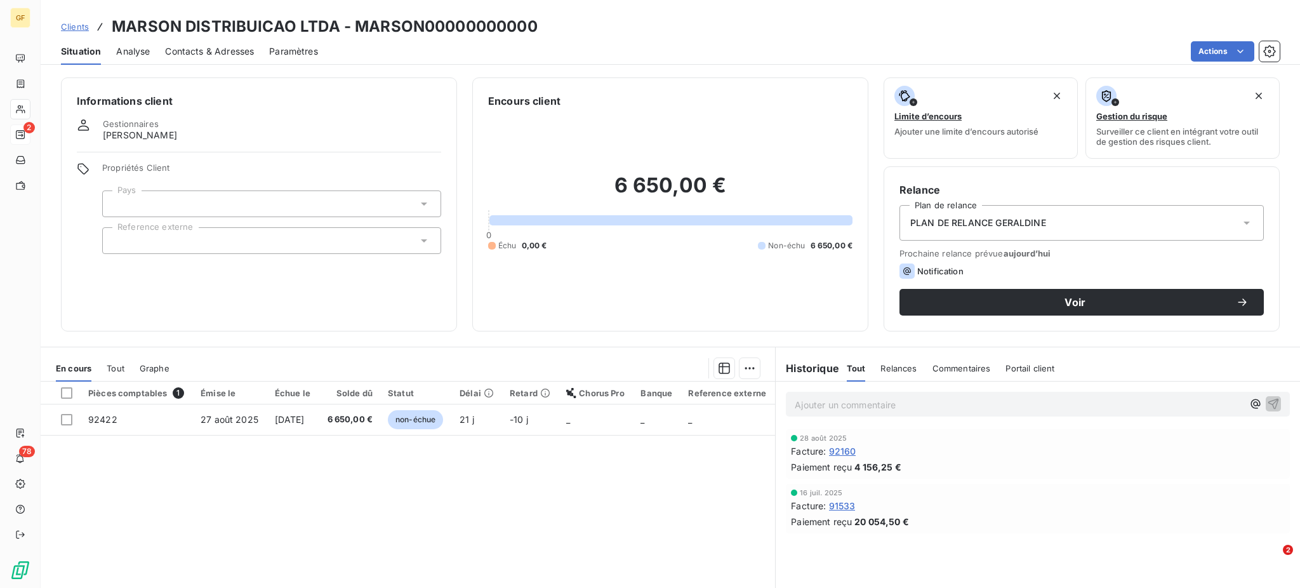
click at [1240, 221] on icon at bounding box center [1246, 222] width 13 height 13
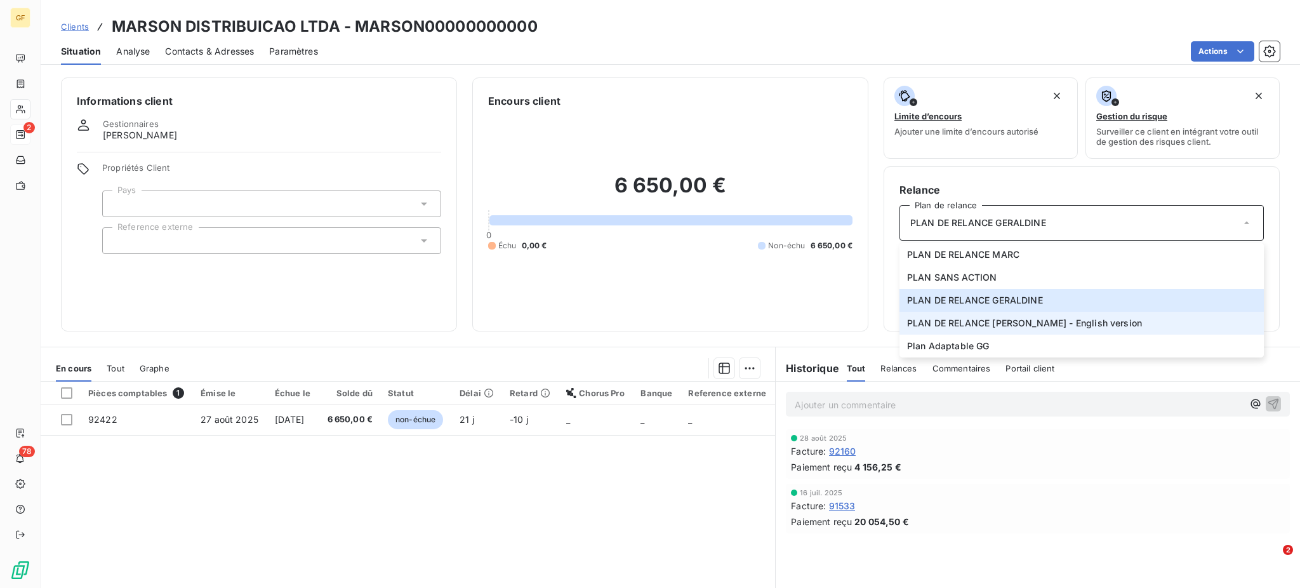
click at [998, 320] on span "PLAN DE RELANCE [PERSON_NAME] - English version" at bounding box center [1024, 323] width 235 height 13
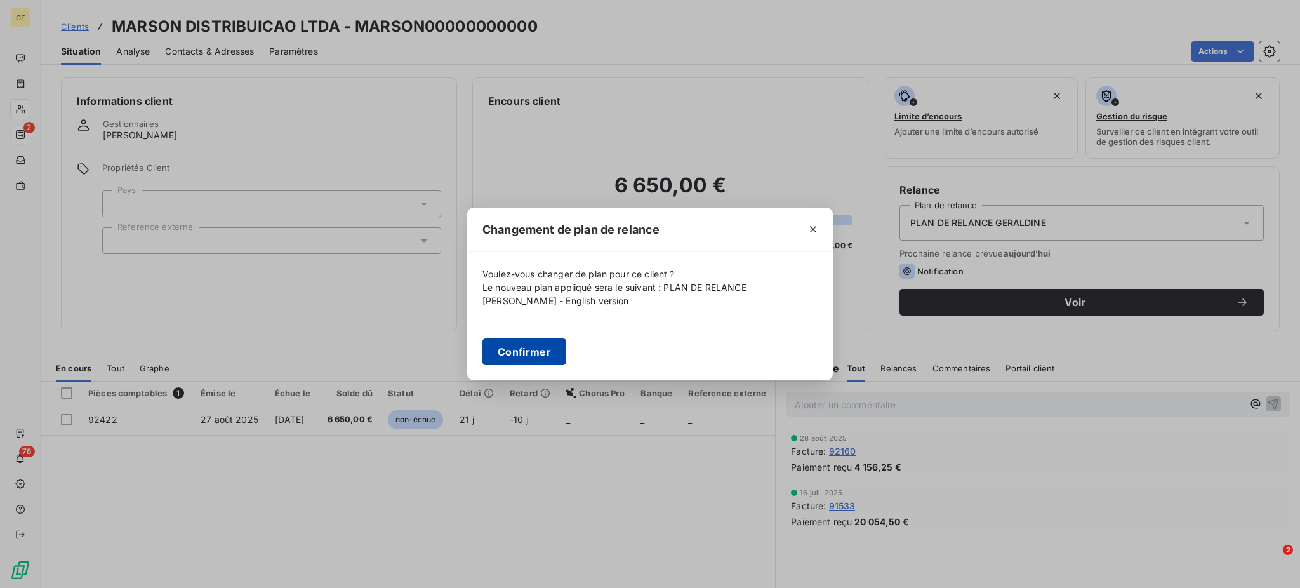
click at [512, 350] on button "Confirmer" at bounding box center [524, 351] width 84 height 27
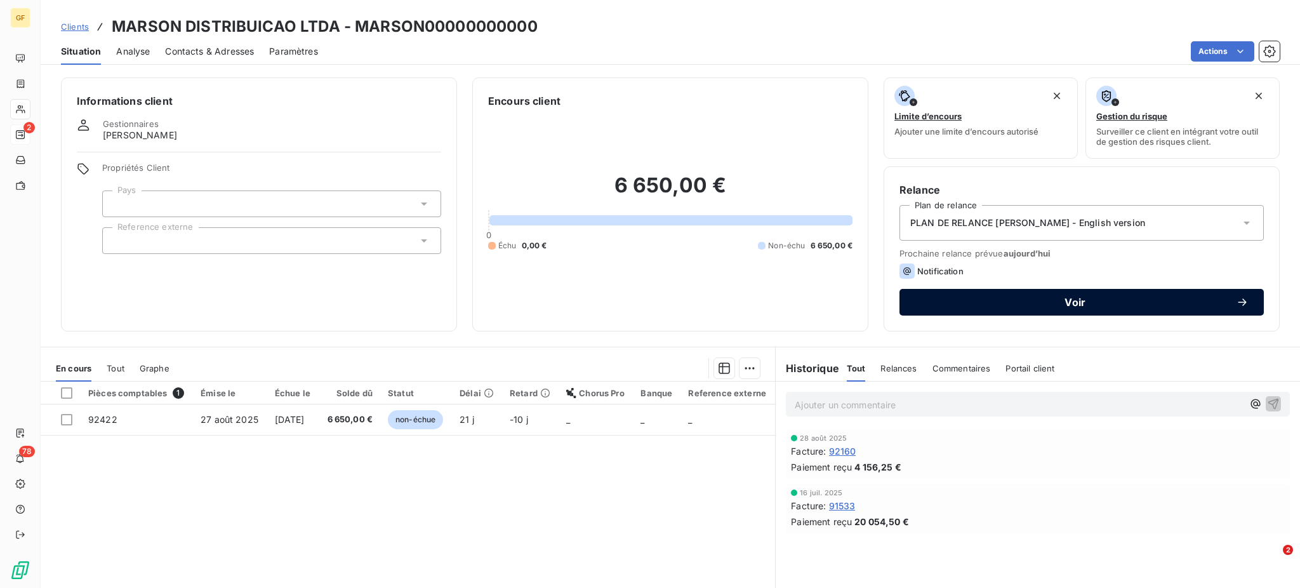
click at [1051, 304] on span "Voir" at bounding box center [1075, 302] width 321 height 10
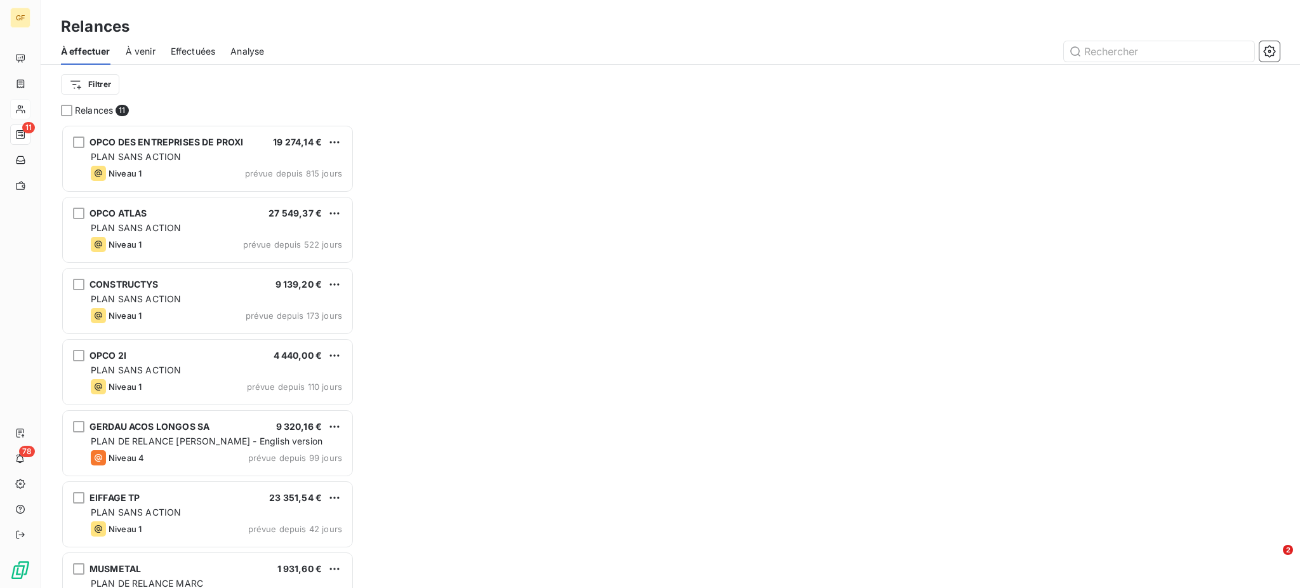
scroll to position [451, 280]
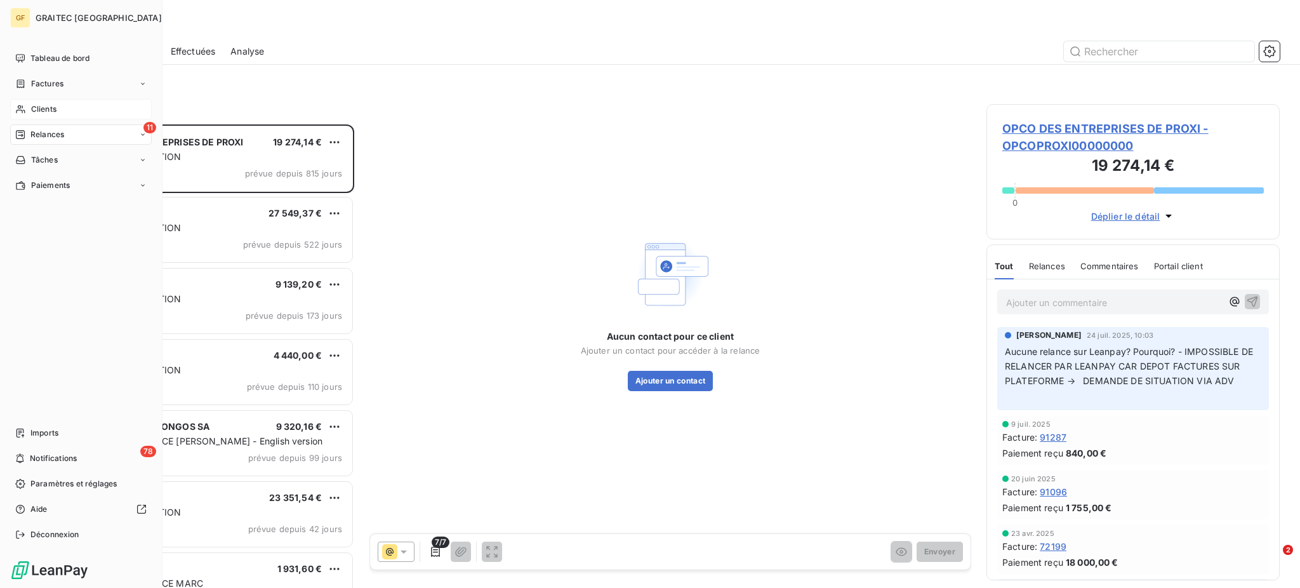
click at [48, 130] on span "Relances" at bounding box center [47, 134] width 34 height 11
click at [52, 136] on span "Relances" at bounding box center [47, 134] width 34 height 11
click at [46, 111] on span "Clients" at bounding box center [43, 108] width 25 height 11
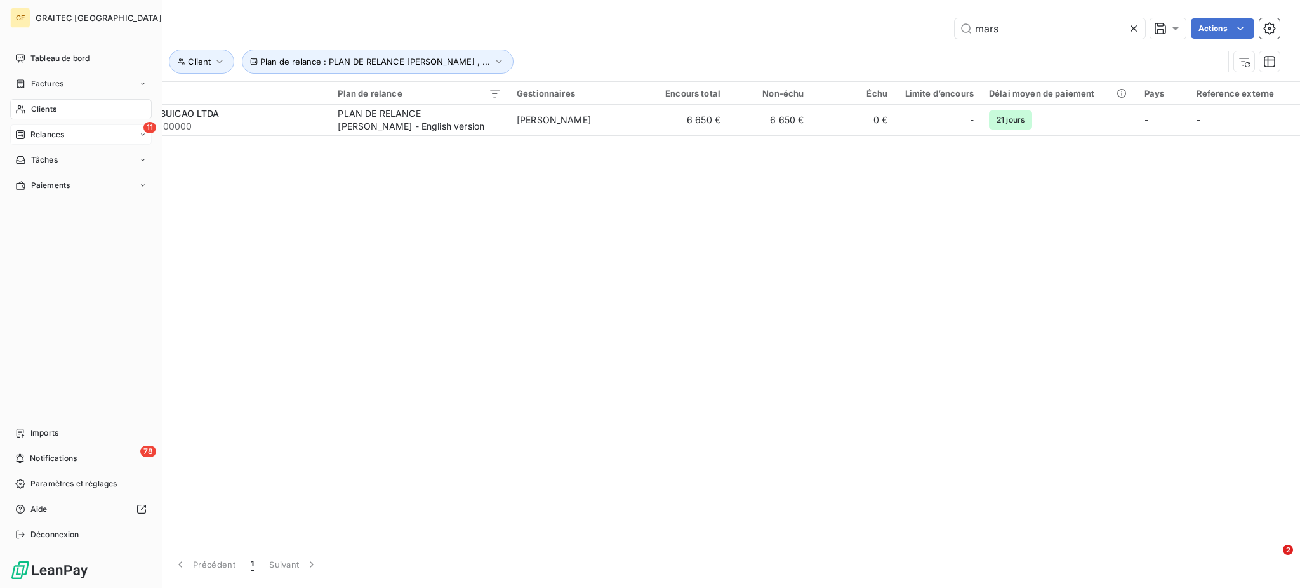
click at [41, 135] on span "Relances" at bounding box center [47, 134] width 34 height 11
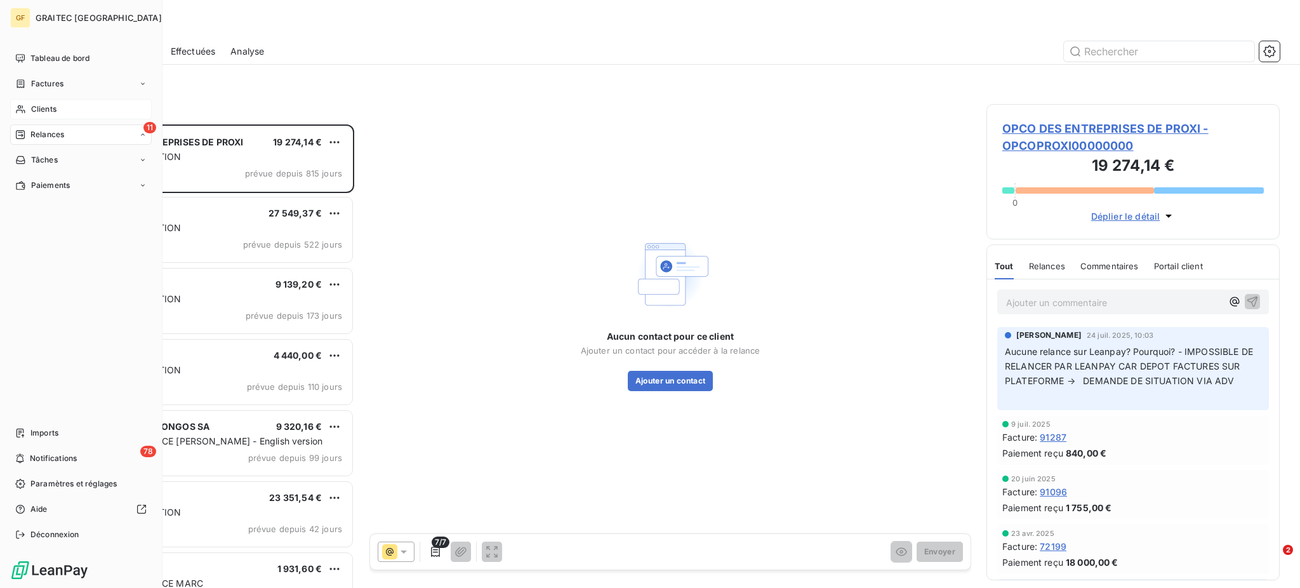
scroll to position [451, 280]
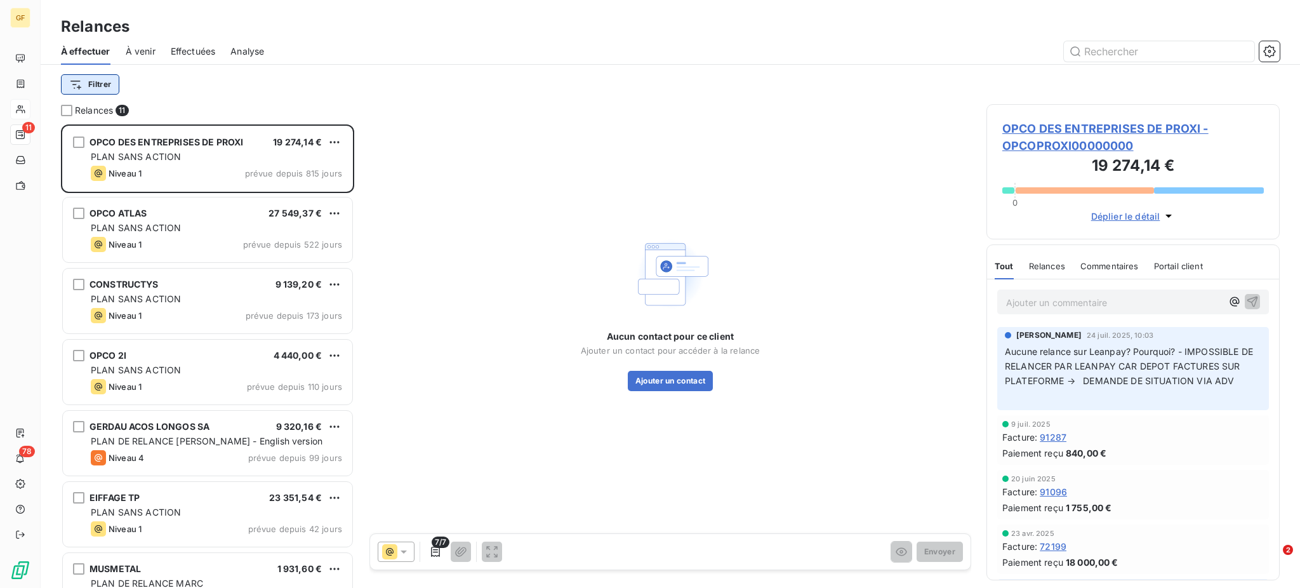
click at [88, 83] on html "GF 11 78 Relances À effectuer À venir Effectuées Analyse Filtrer Relances 11 OP…" at bounding box center [650, 294] width 1300 height 588
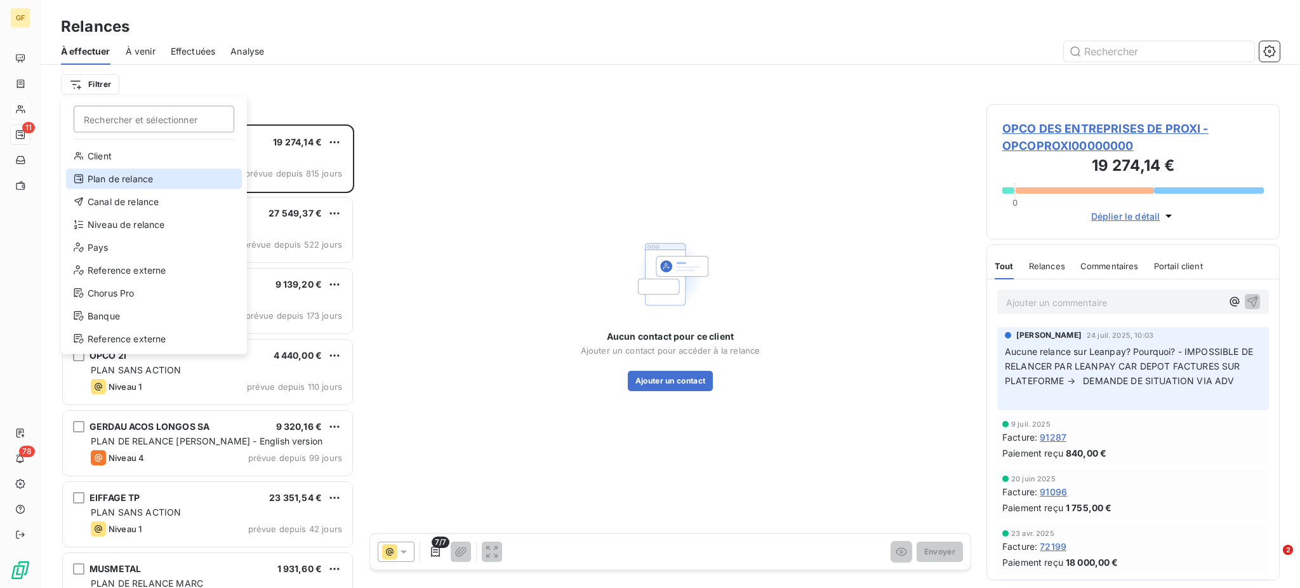
click at [143, 179] on div "Plan de relance" at bounding box center [154, 179] width 176 height 20
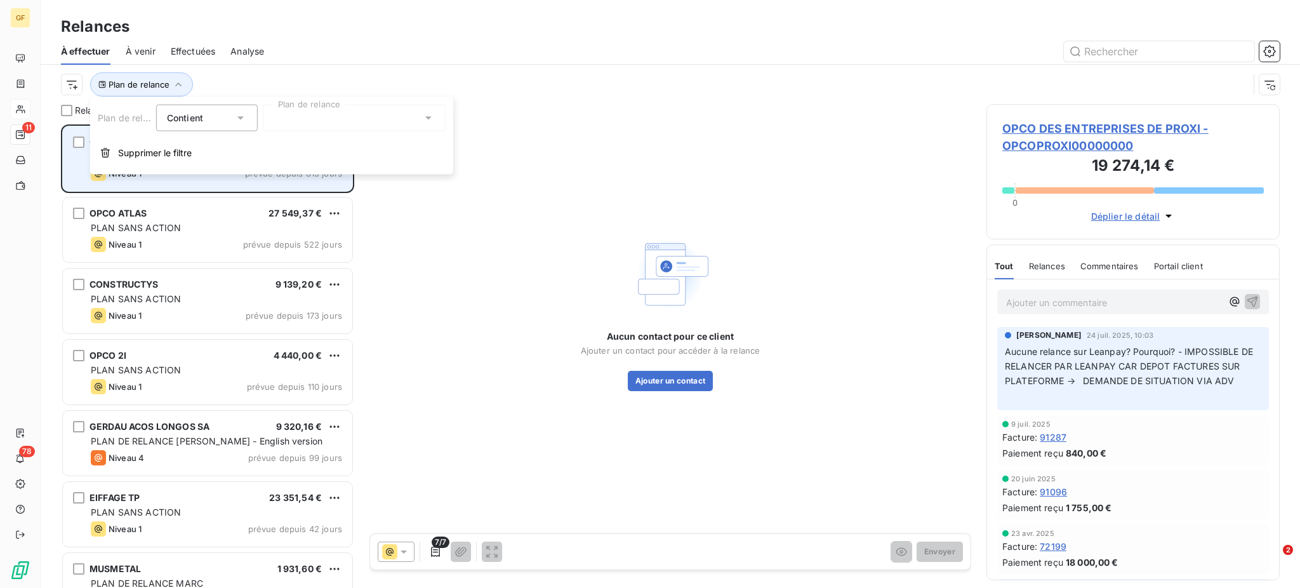
scroll to position [451, 280]
click at [430, 118] on icon at bounding box center [428, 118] width 13 height 13
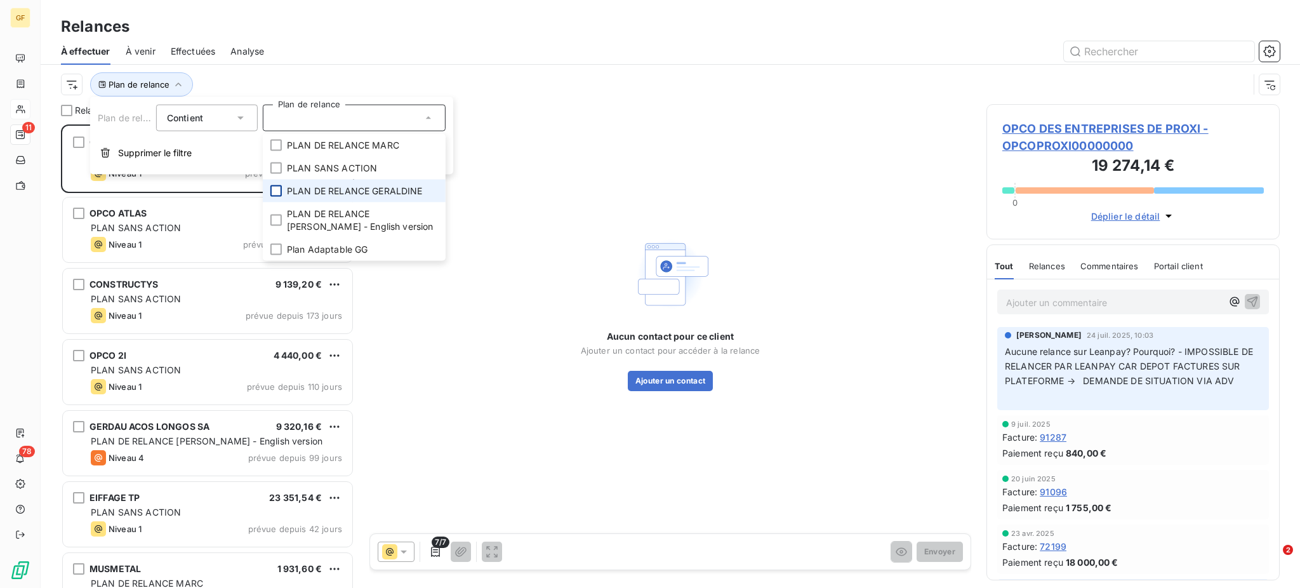
click at [277, 189] on div at bounding box center [275, 190] width 11 height 11
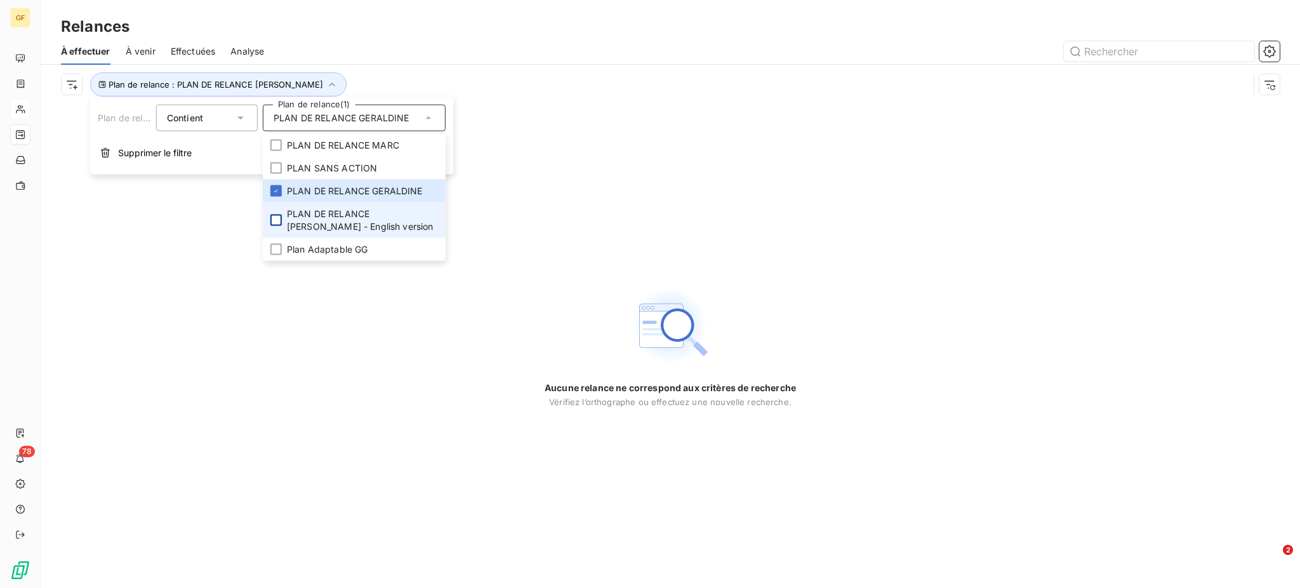
click at [276, 216] on div at bounding box center [275, 220] width 11 height 11
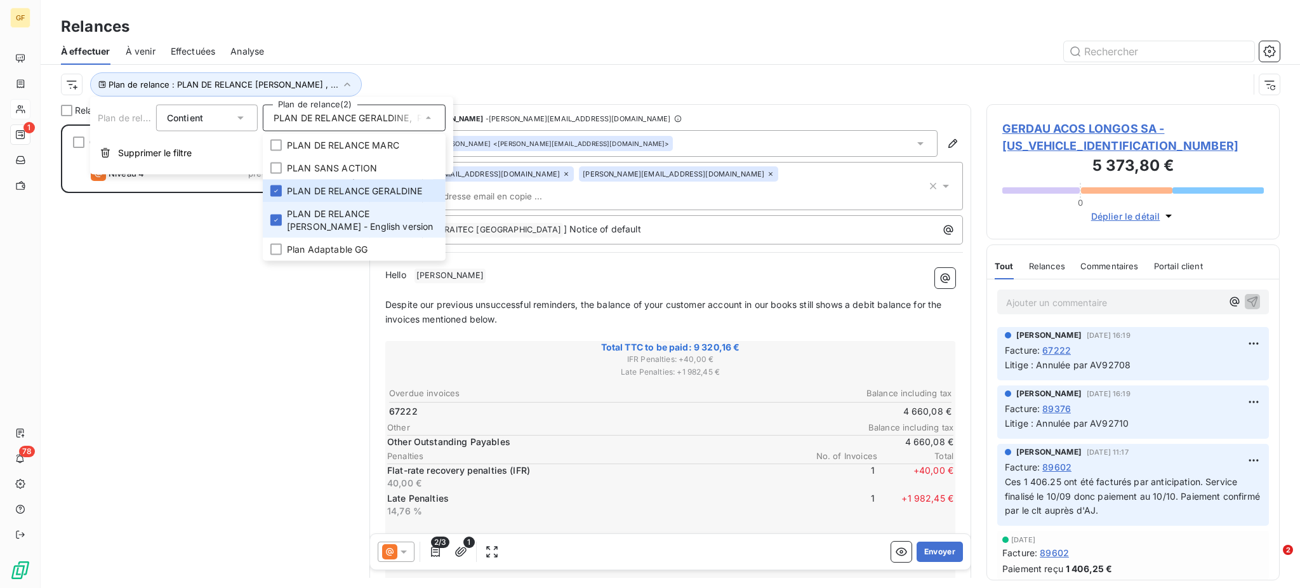
scroll to position [451, 280]
click at [169, 272] on div "GERDAU ACOS LONGOS SA 9 320,16 € PLAN DE RELANCE GERALDINE - English version Ni…" at bounding box center [207, 356] width 293 height 464
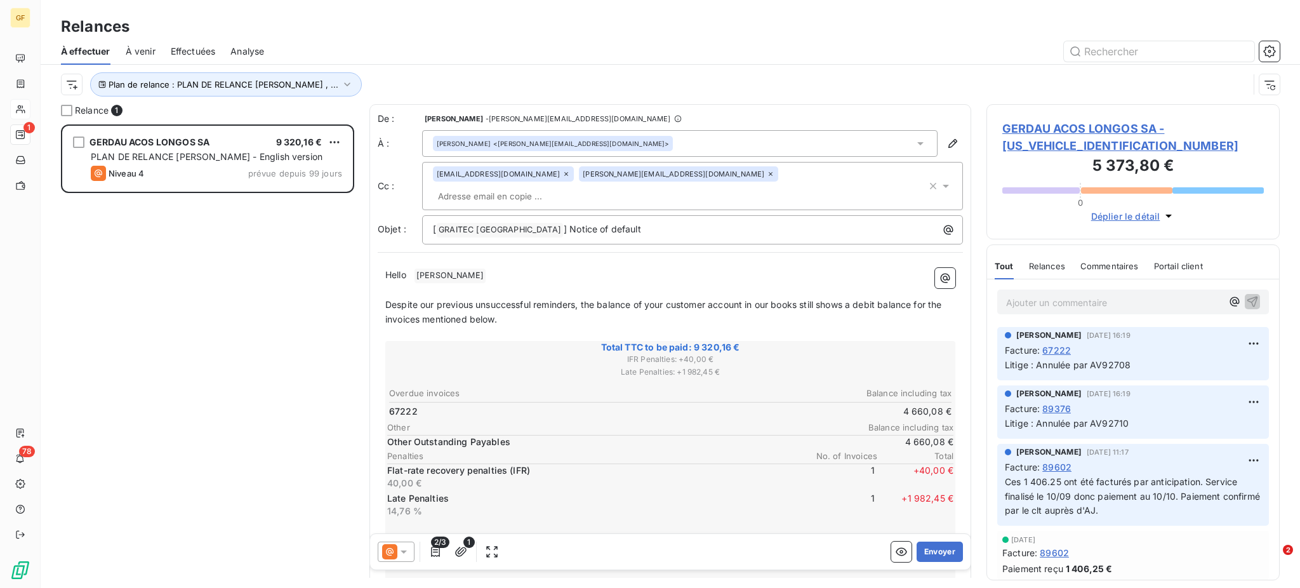
click at [180, 48] on span "Effectuées" at bounding box center [193, 51] width 45 height 13
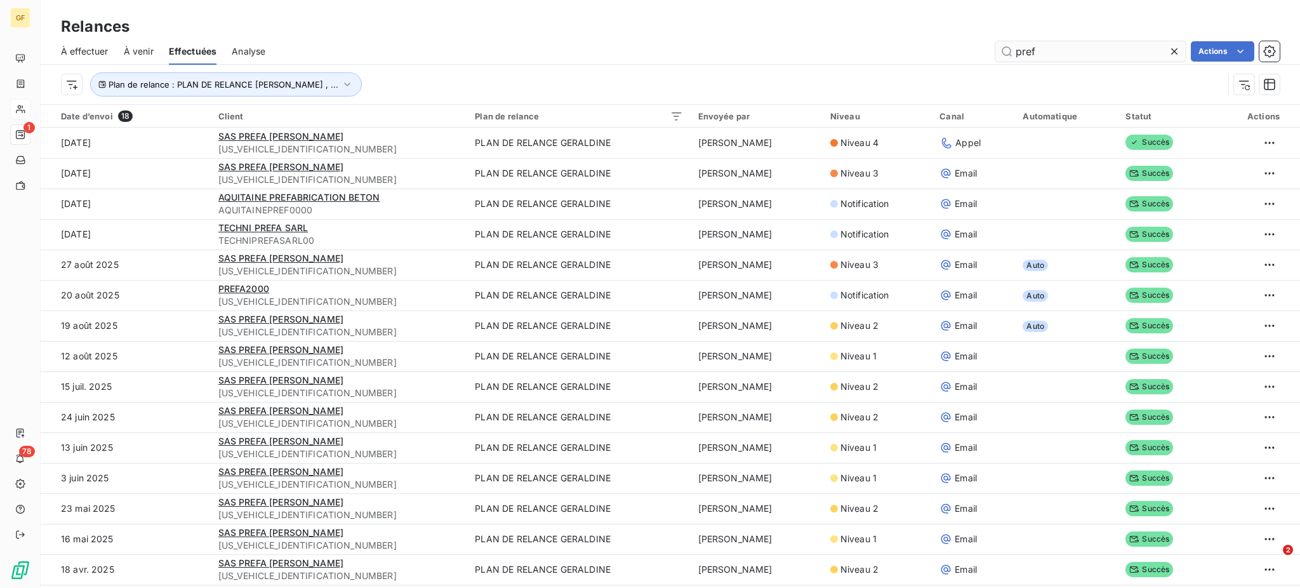
drag, startPoint x: 1050, startPoint y: 51, endPoint x: 997, endPoint y: 46, distance: 52.9
click at [997, 46] on input "pref" at bounding box center [1090, 51] width 190 height 20
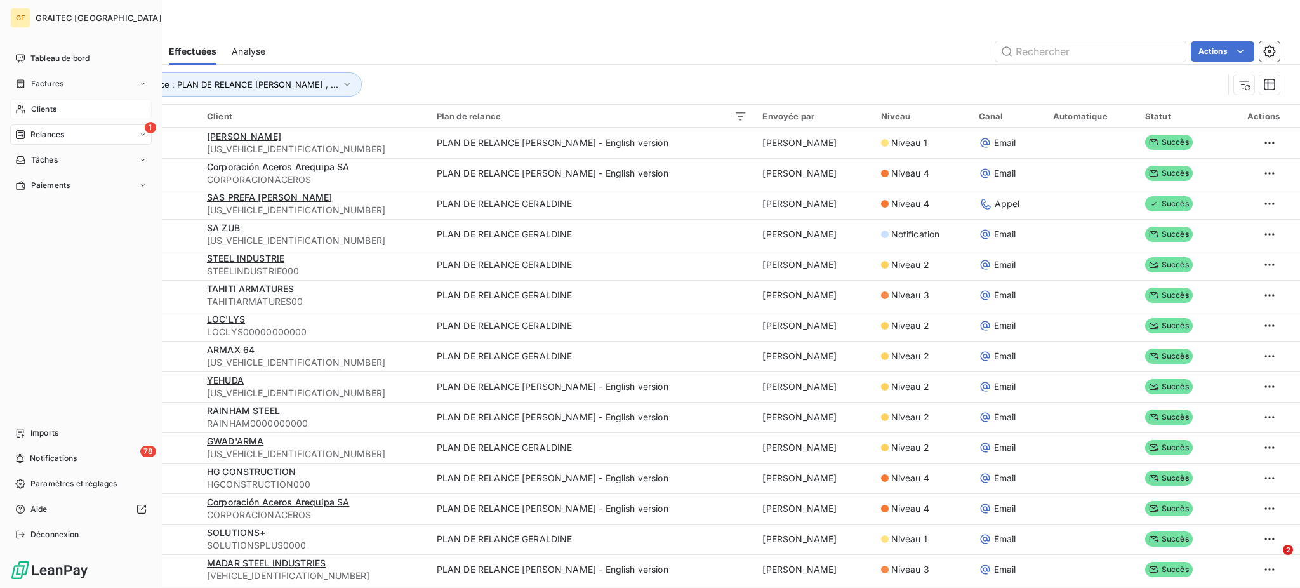
click at [55, 136] on span "Relances" at bounding box center [47, 134] width 34 height 11
click at [55, 159] on span "À effectuer" at bounding box center [50, 159] width 41 height 11
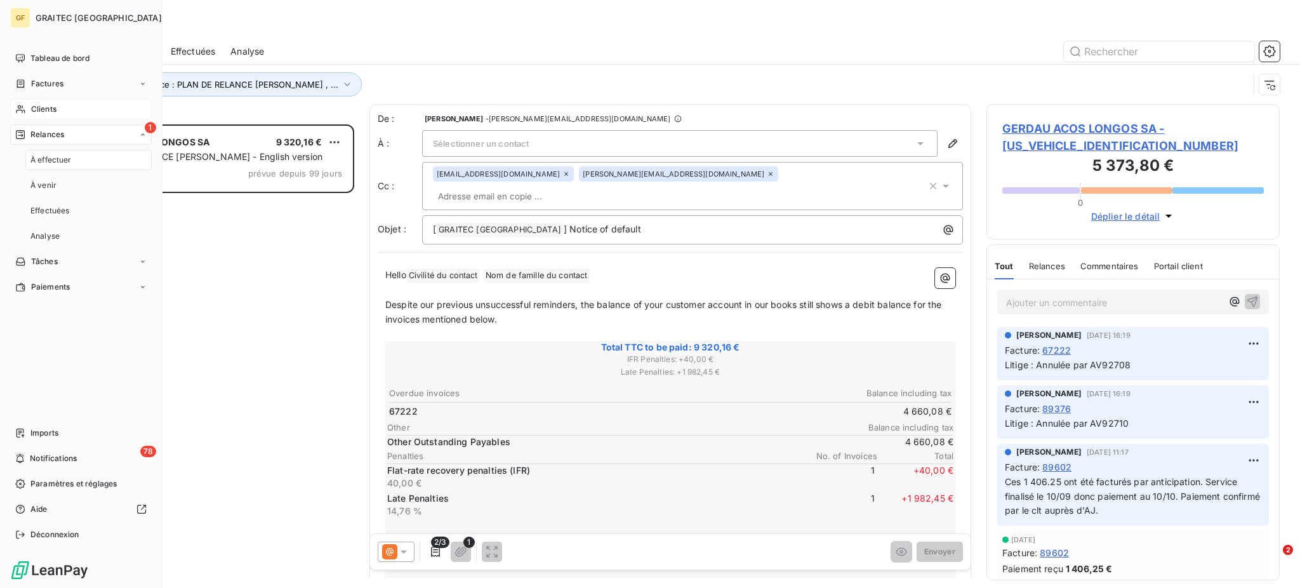
scroll to position [451, 280]
click at [44, 107] on span "Clients" at bounding box center [43, 108] width 25 height 11
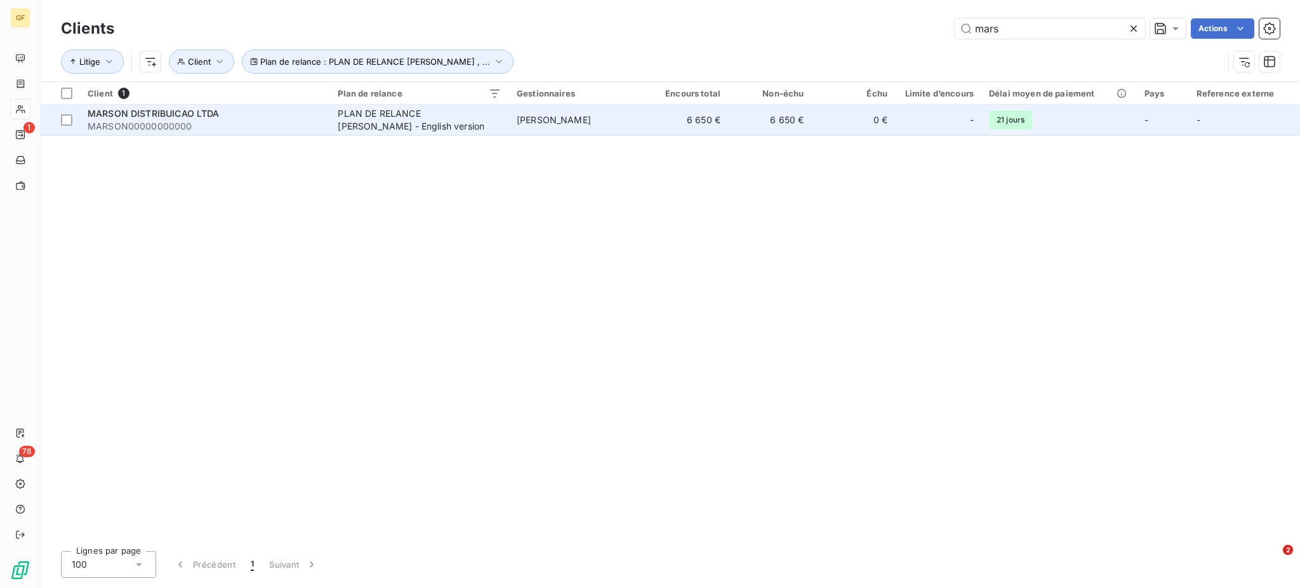
click at [369, 110] on div "PLAN DE RELANCE [PERSON_NAME] - English version" at bounding box center [417, 119] width 159 height 25
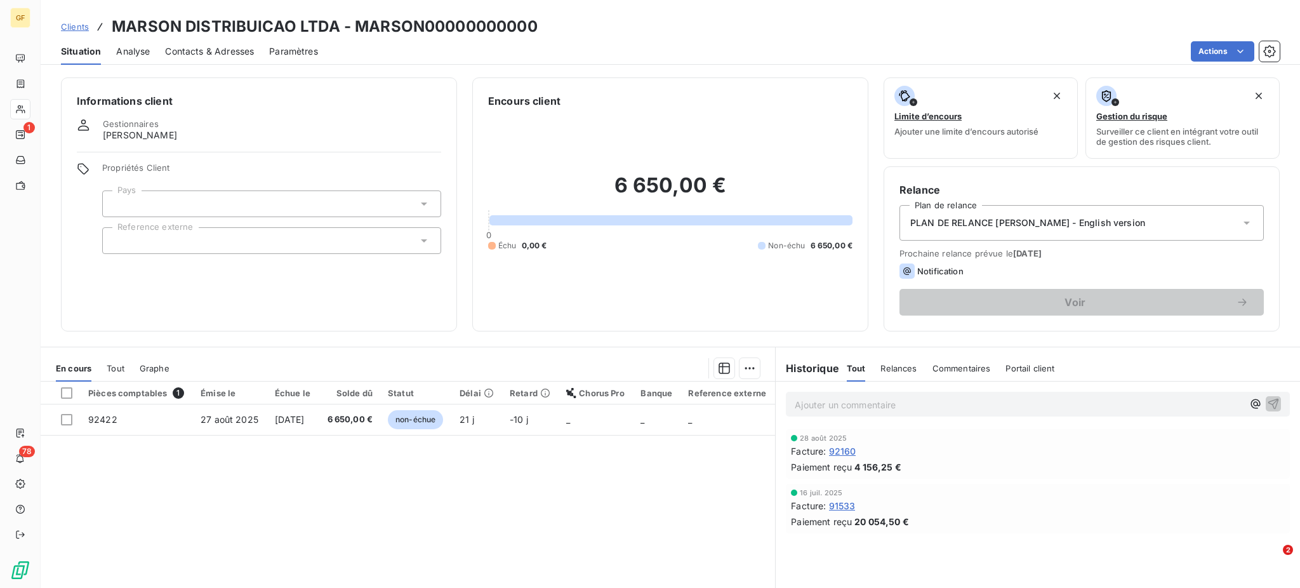
click at [936, 272] on span "Notification" at bounding box center [940, 271] width 46 height 10
click at [808, 412] on p "Ajouter un commentaire ﻿" at bounding box center [1019, 405] width 448 height 16
click at [421, 203] on icon at bounding box center [424, 203] width 6 height 3
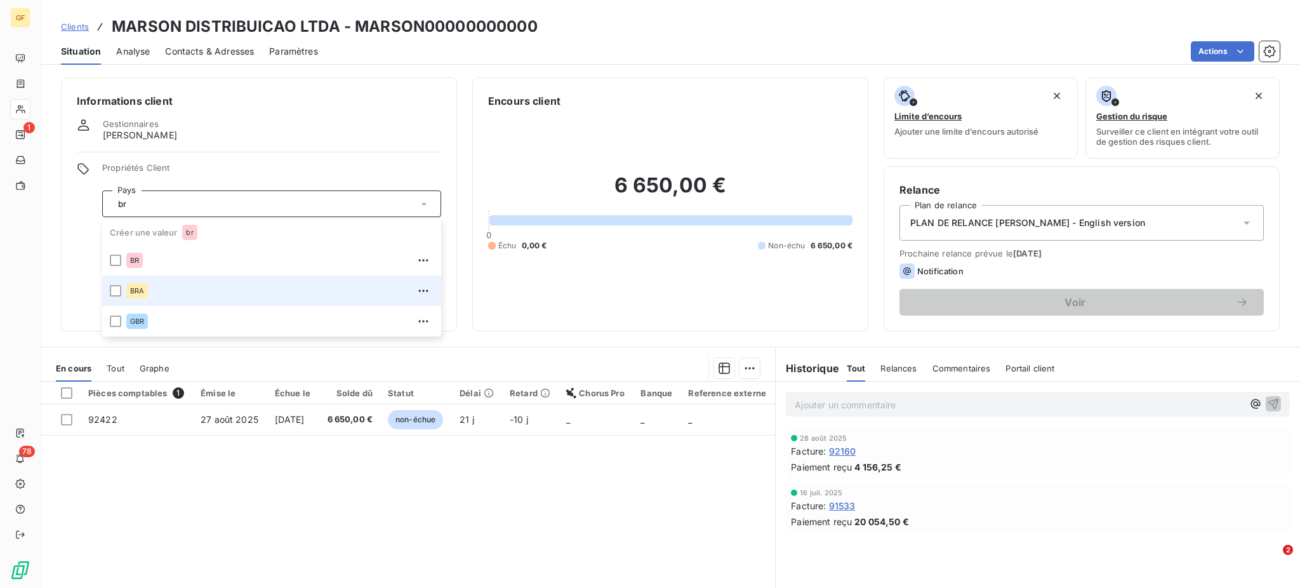
click at [139, 287] on span "BRA" at bounding box center [137, 291] width 14 height 8
type input "br"
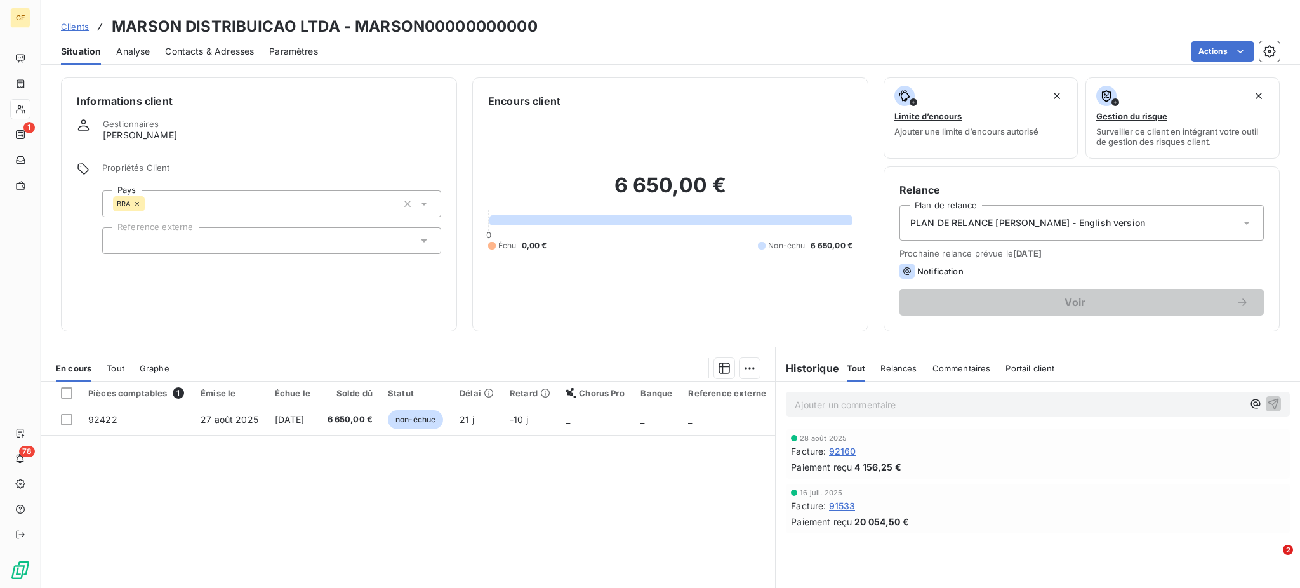
drag, startPoint x: 423, startPoint y: 241, endPoint x: 405, endPoint y: 243, distance: 17.9
click at [422, 241] on icon at bounding box center [424, 240] width 13 height 13
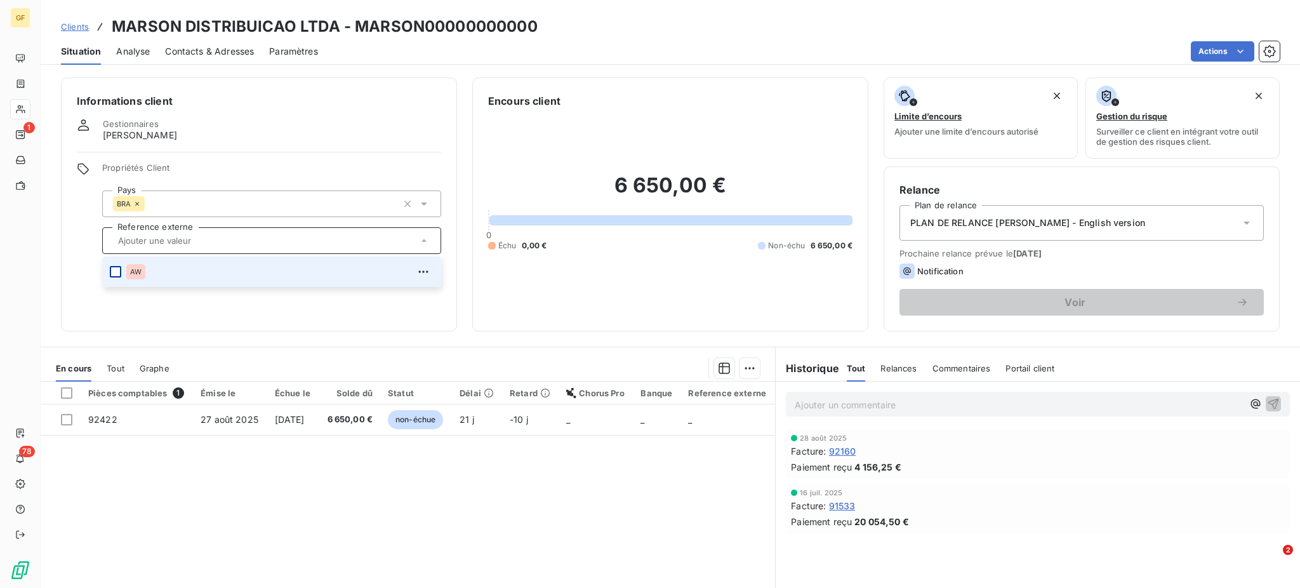
click at [119, 270] on div at bounding box center [115, 271] width 11 height 11
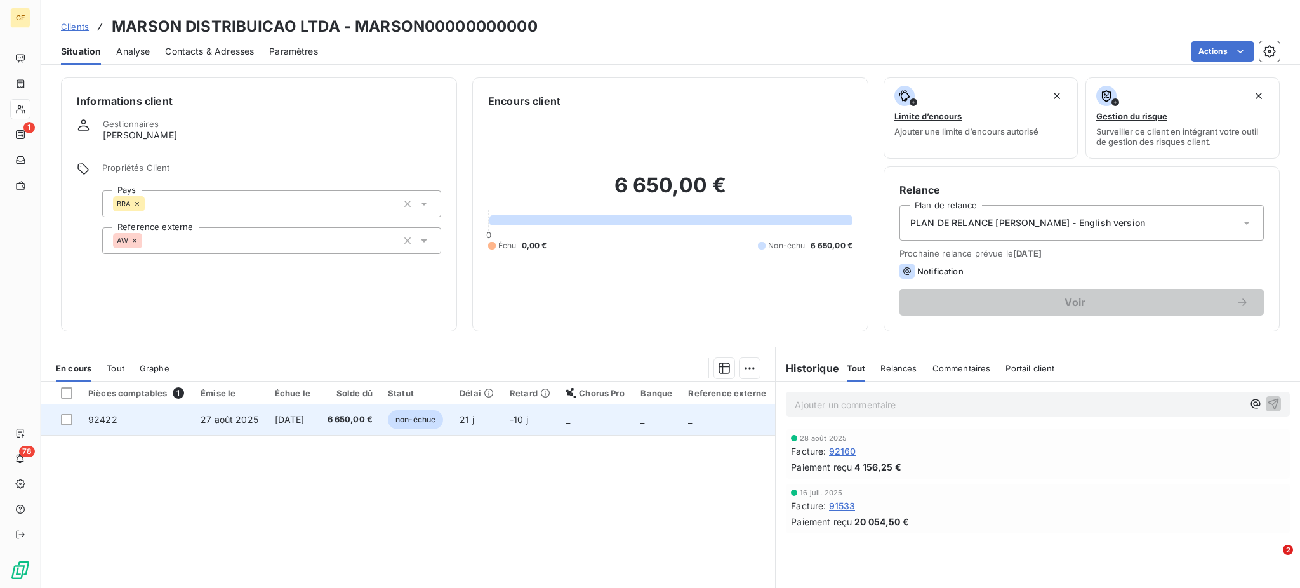
click at [421, 423] on span "non-échue" at bounding box center [415, 419] width 55 height 19
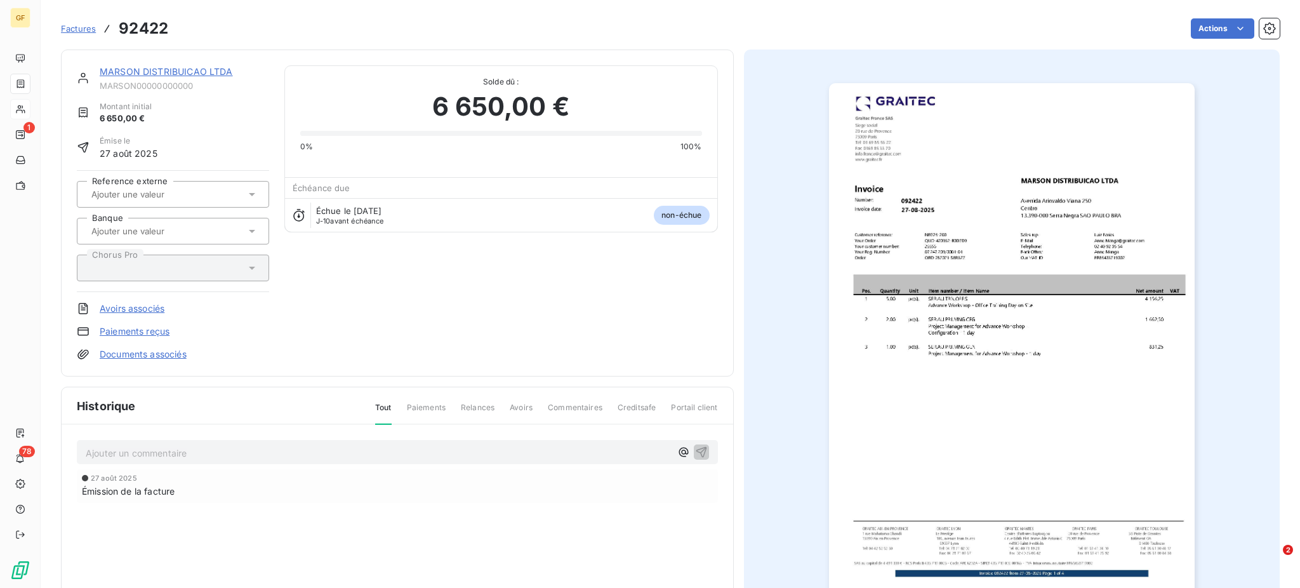
click at [375, 416] on div "Historique Tout Paiements Relances Avoirs Commentaires Creditsafe Portail clien…" at bounding box center [398, 534] width 672 height 294
click at [152, 70] on link "MARSON DISTRIBUICAO LTDA" at bounding box center [166, 71] width 133 height 11
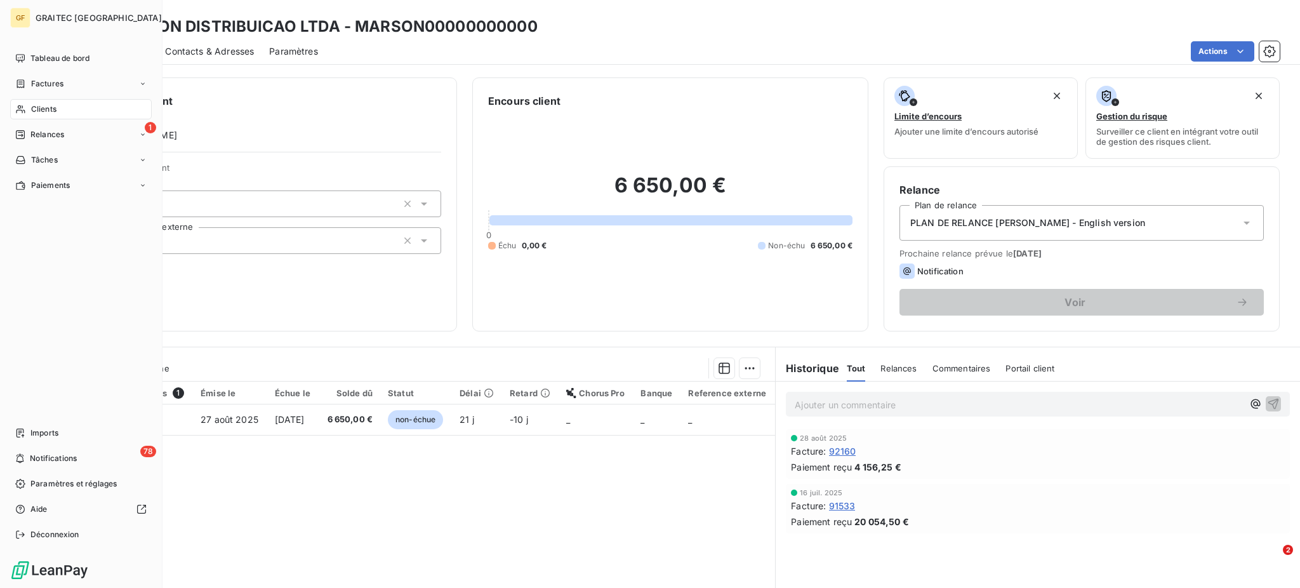
click at [41, 106] on span "Clients" at bounding box center [43, 108] width 25 height 11
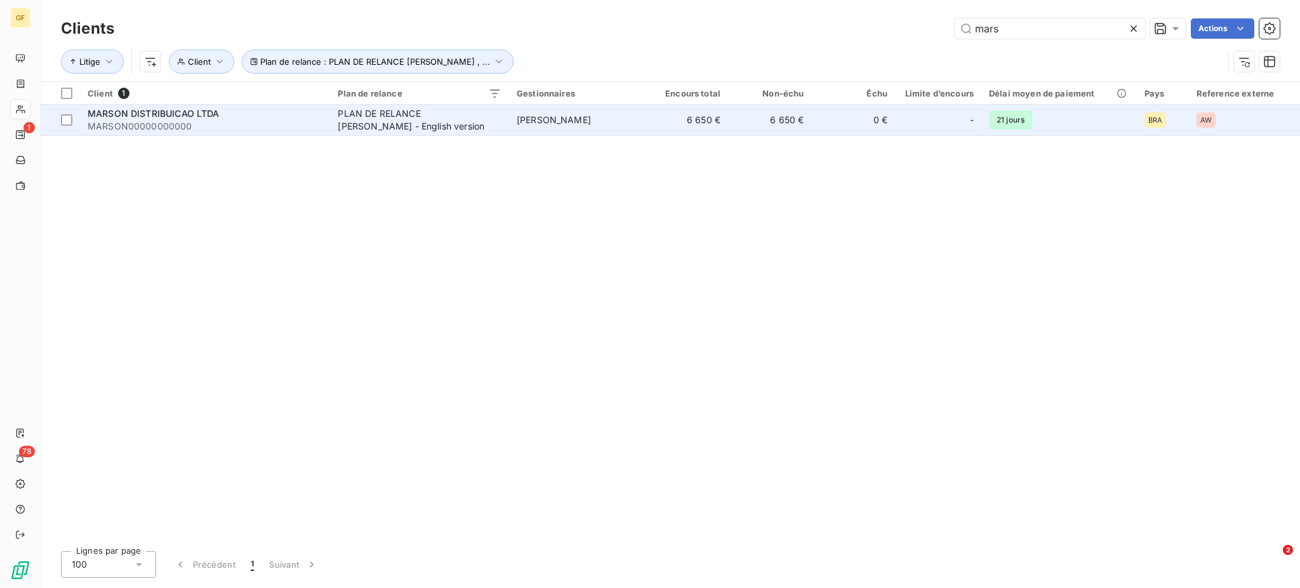
click at [458, 114] on div "PLAN DE RELANCE [PERSON_NAME] - English version" at bounding box center [417, 119] width 159 height 25
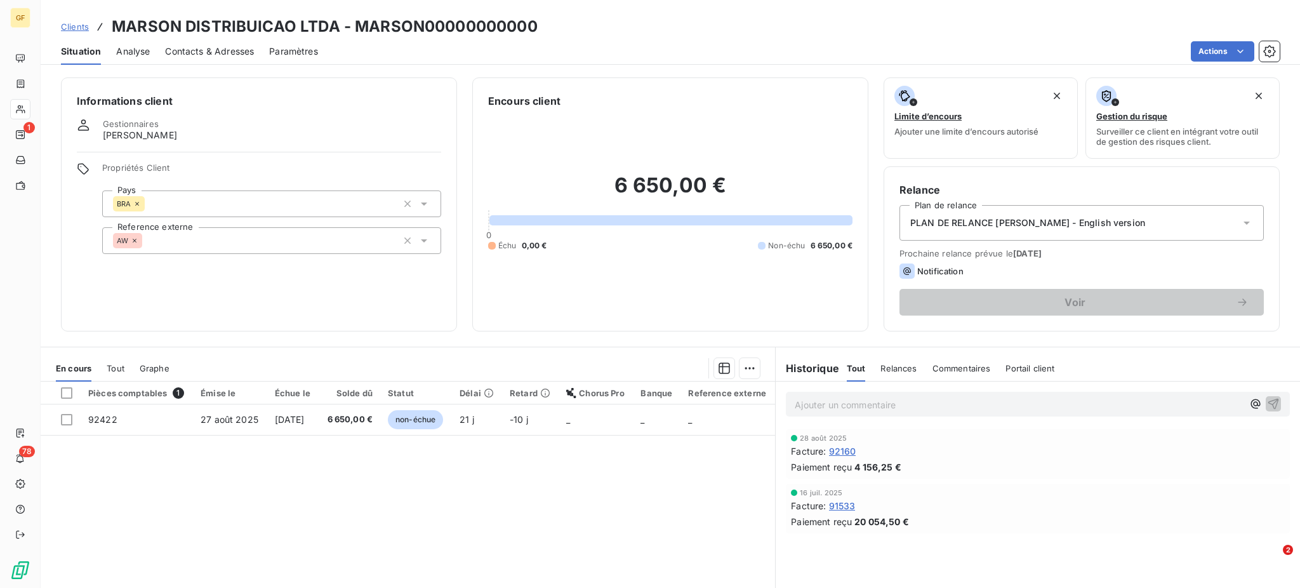
click at [228, 50] on span "Contacts & Adresses" at bounding box center [209, 51] width 89 height 13
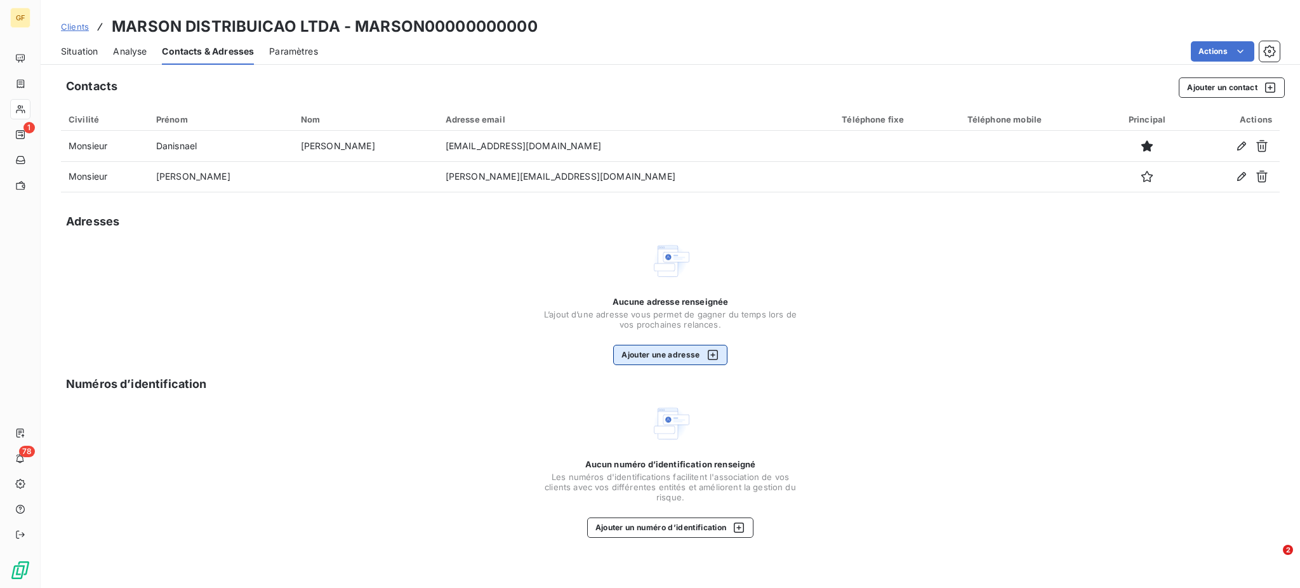
click at [651, 355] on button "Ajouter une adresse" at bounding box center [670, 355] width 114 height 20
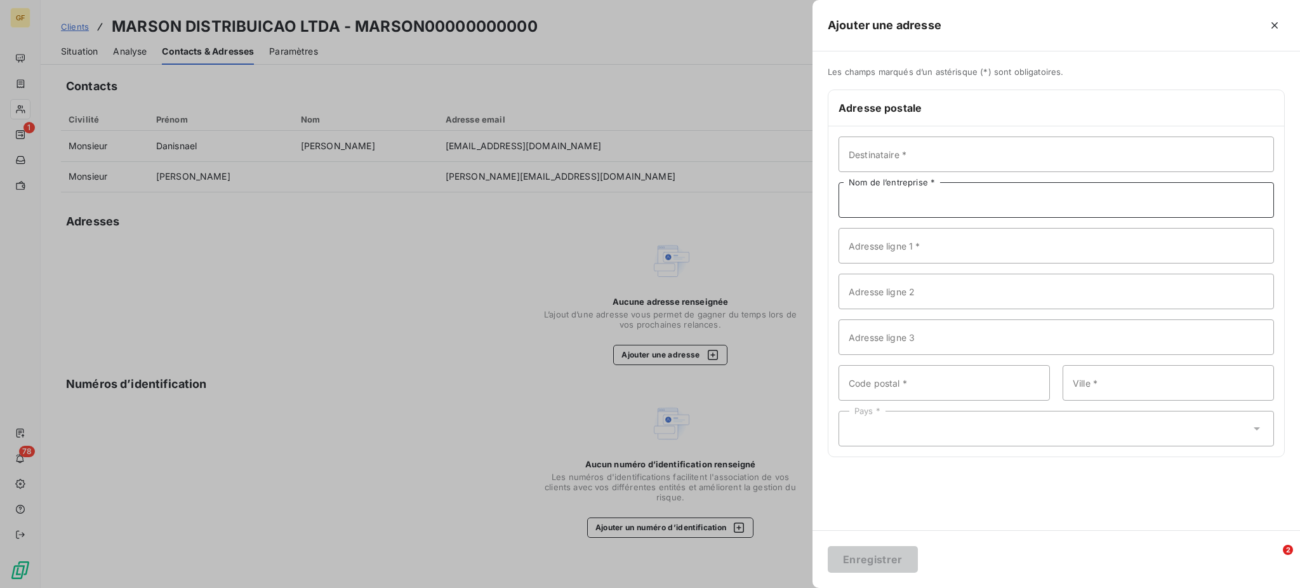
click at [896, 197] on input "Nom de l’entreprise *" at bounding box center [1056, 200] width 435 height 36
click at [907, 197] on input "MARASON" at bounding box center [1056, 200] width 435 height 36
type input "MARASON DISTRIBUCIA LTDA"
click at [859, 245] on input "Adresse ligne 1 *" at bounding box center [1056, 246] width 435 height 36
type input "Avenida Arriovaldo Viana 250 Centro"
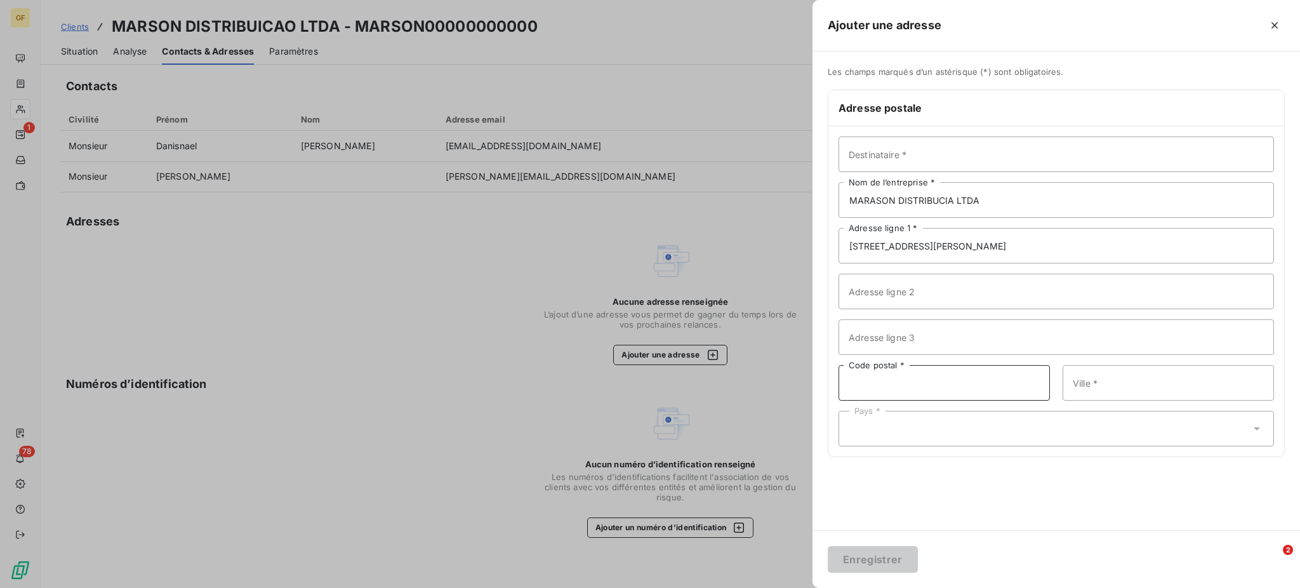
click at [849, 376] on input "Code postal *" at bounding box center [944, 383] width 211 height 36
type input "13390"
click at [1081, 387] on input "Ville *" at bounding box center [1168, 383] width 211 height 36
type input "Serra Negra Sao Paulo"
click at [880, 430] on div "Pays *" at bounding box center [1056, 429] width 435 height 36
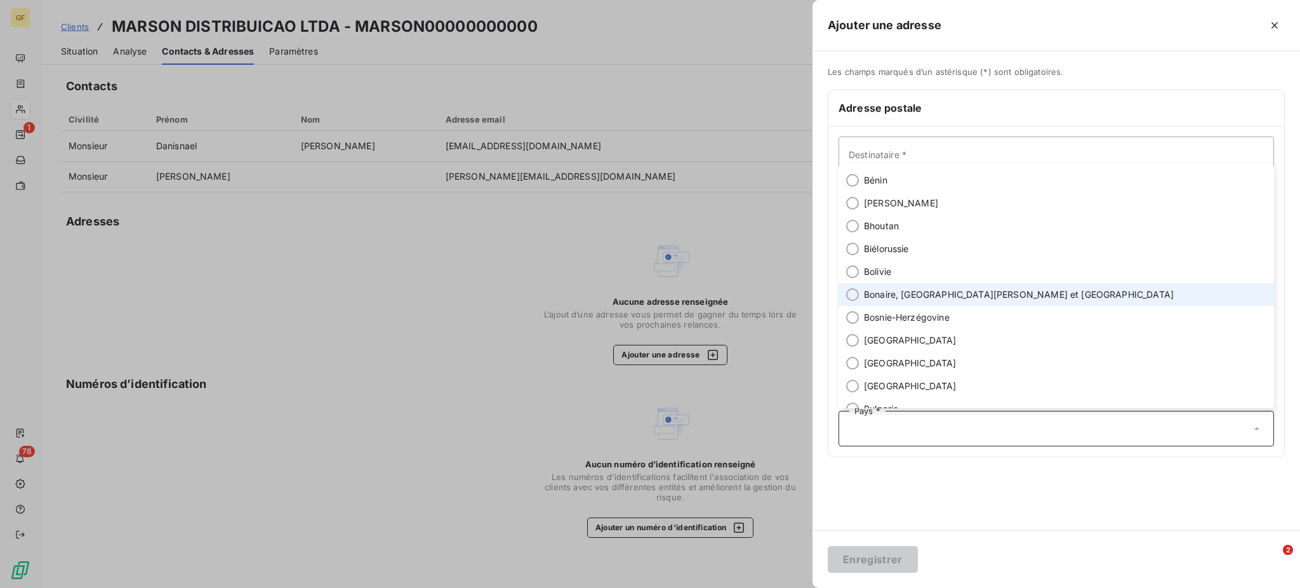
scroll to position [592, 0]
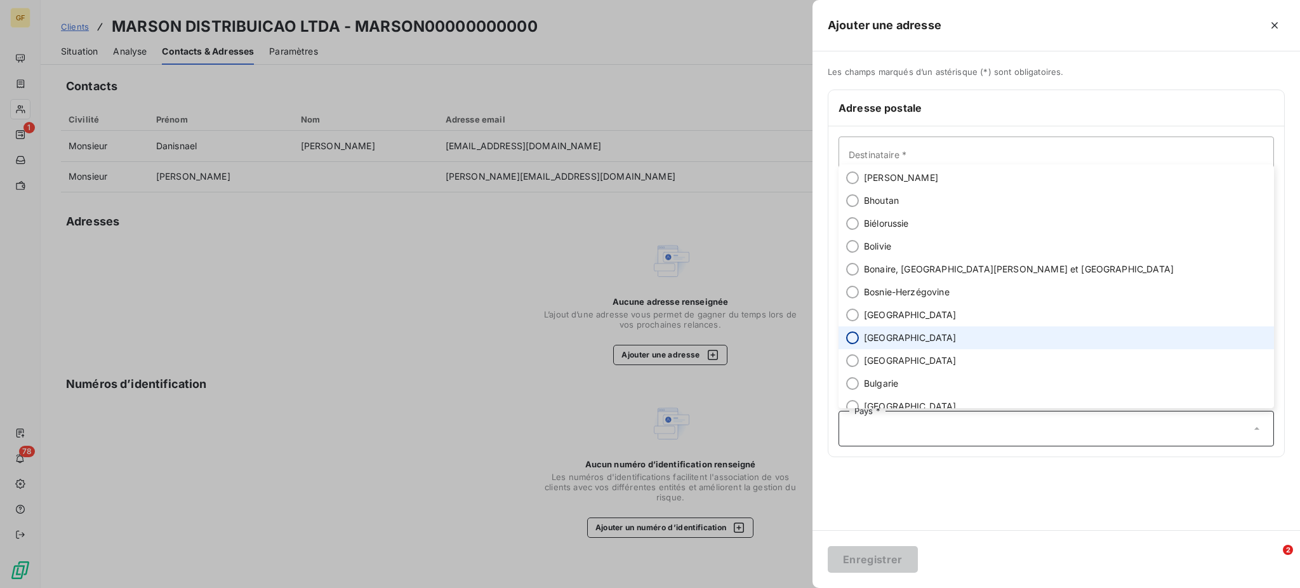
click at [851, 340] on input "radio" at bounding box center [852, 337] width 13 height 13
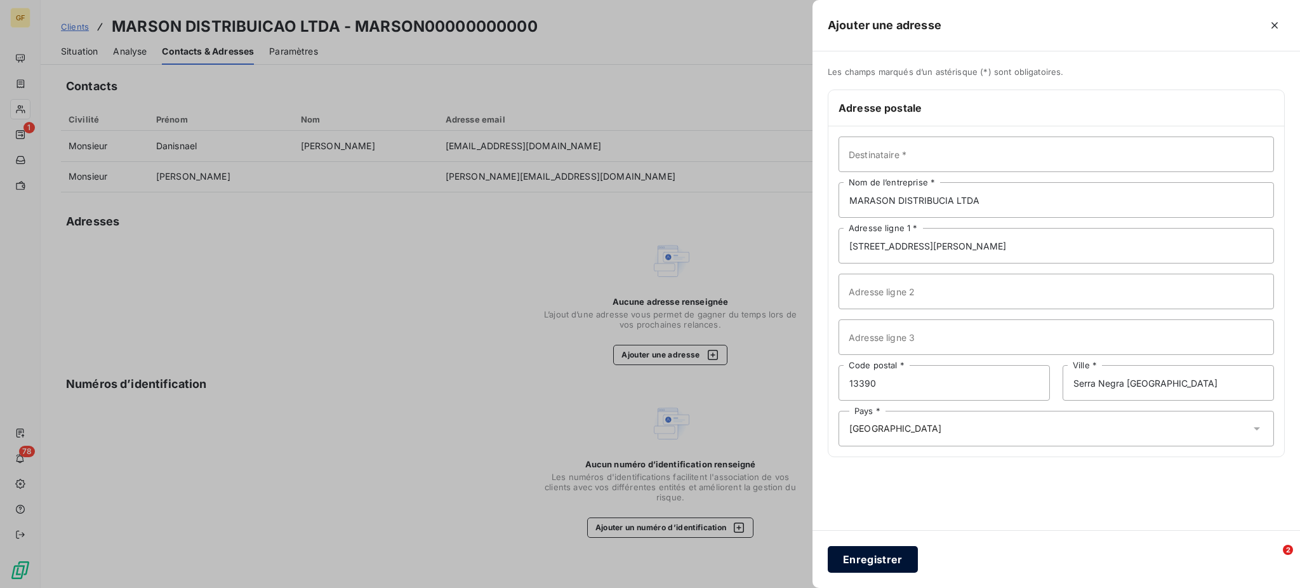
click at [866, 559] on button "Enregistrer" at bounding box center [873, 559] width 90 height 27
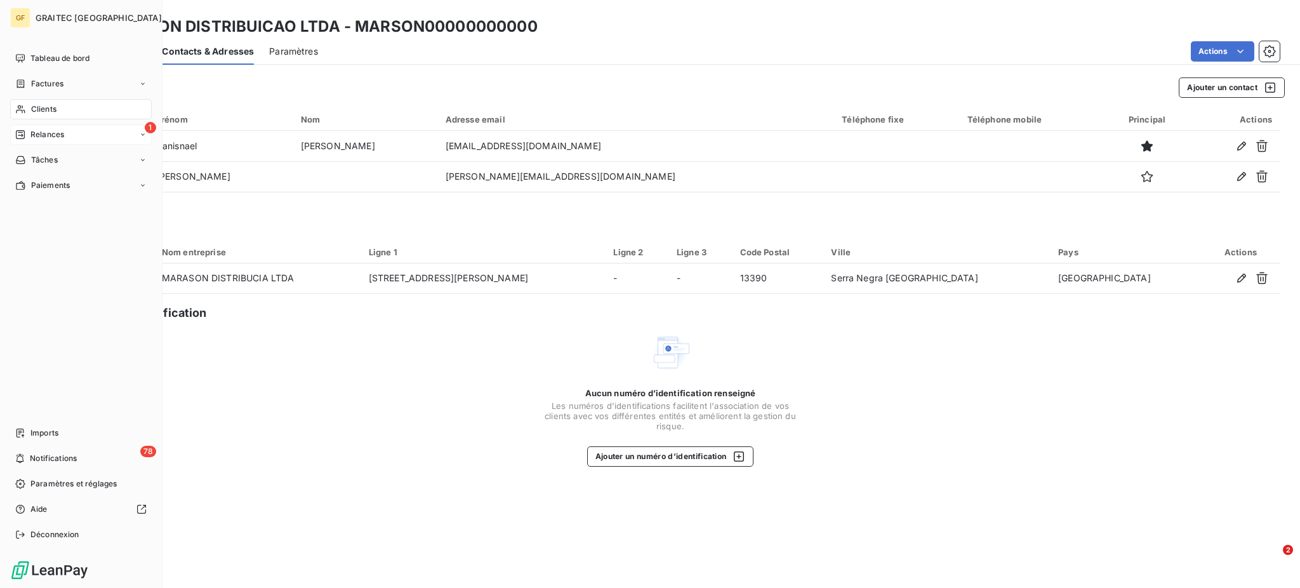
click at [41, 136] on span "Relances" at bounding box center [47, 134] width 34 height 11
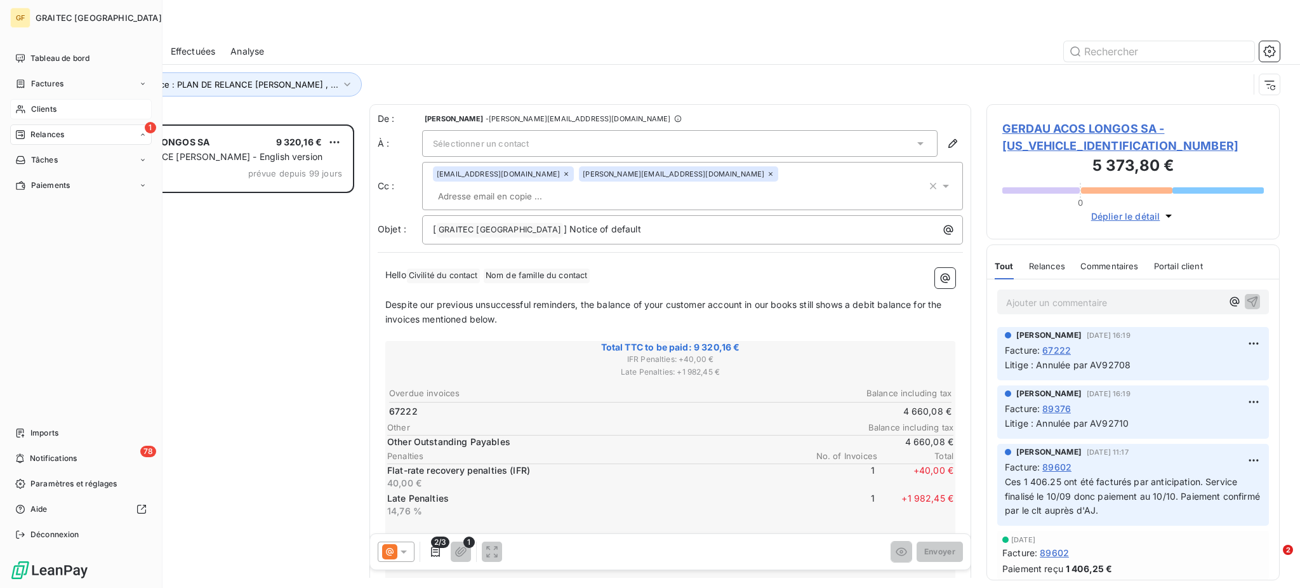
scroll to position [451, 280]
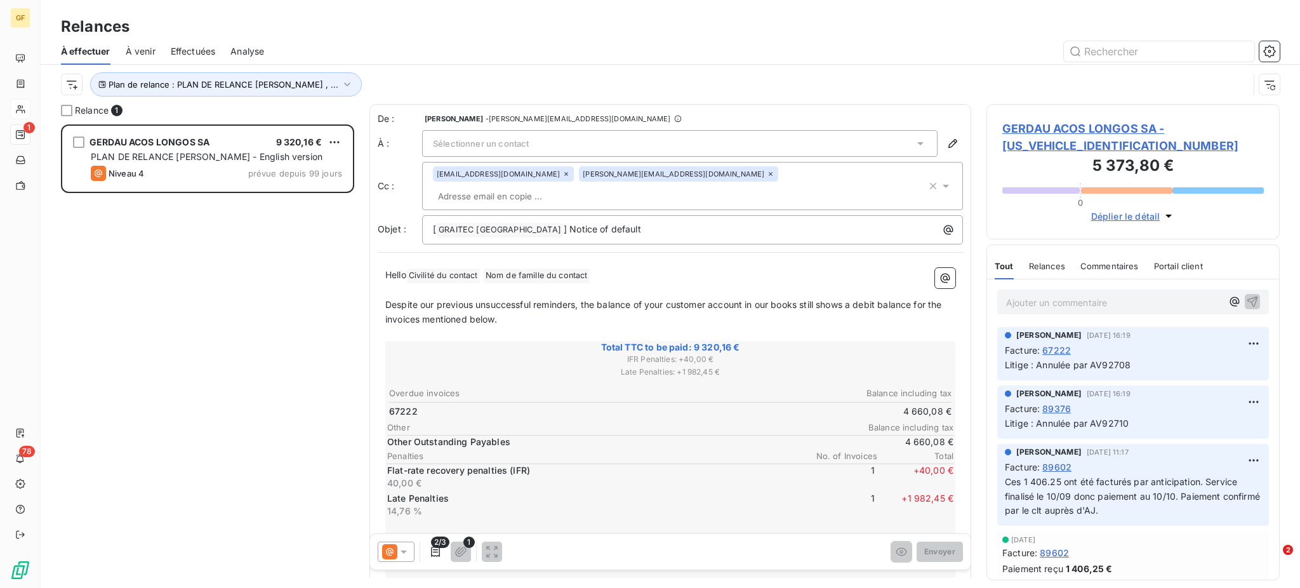
click at [201, 51] on span "Effectuées" at bounding box center [193, 51] width 45 height 13
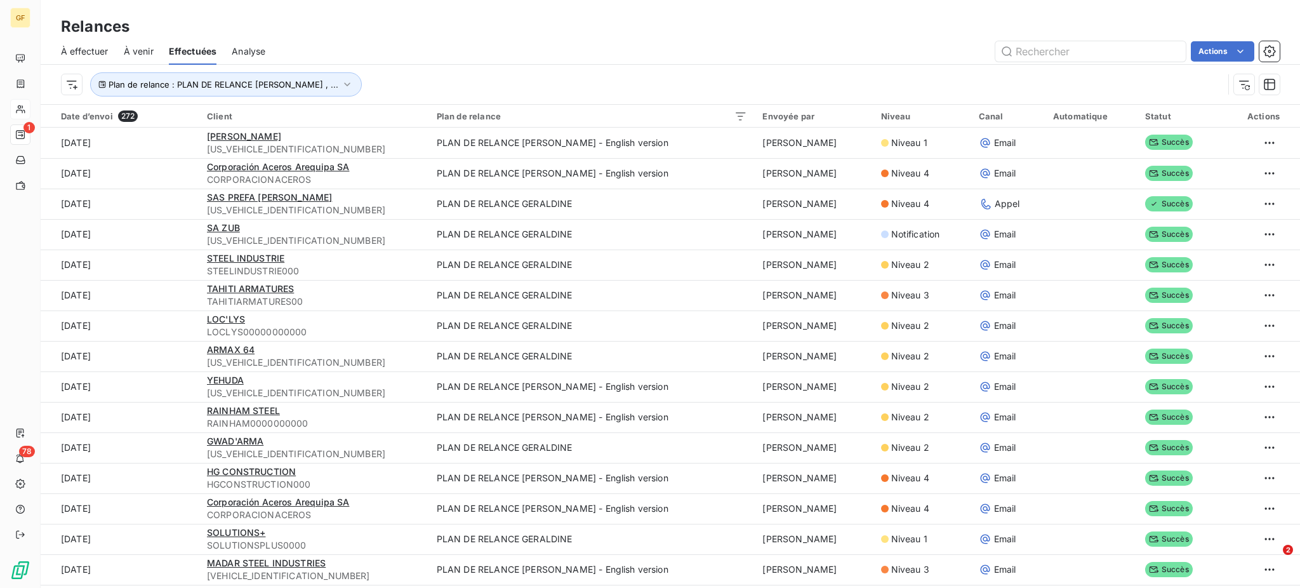
click at [139, 53] on span "À venir" at bounding box center [139, 51] width 30 height 13
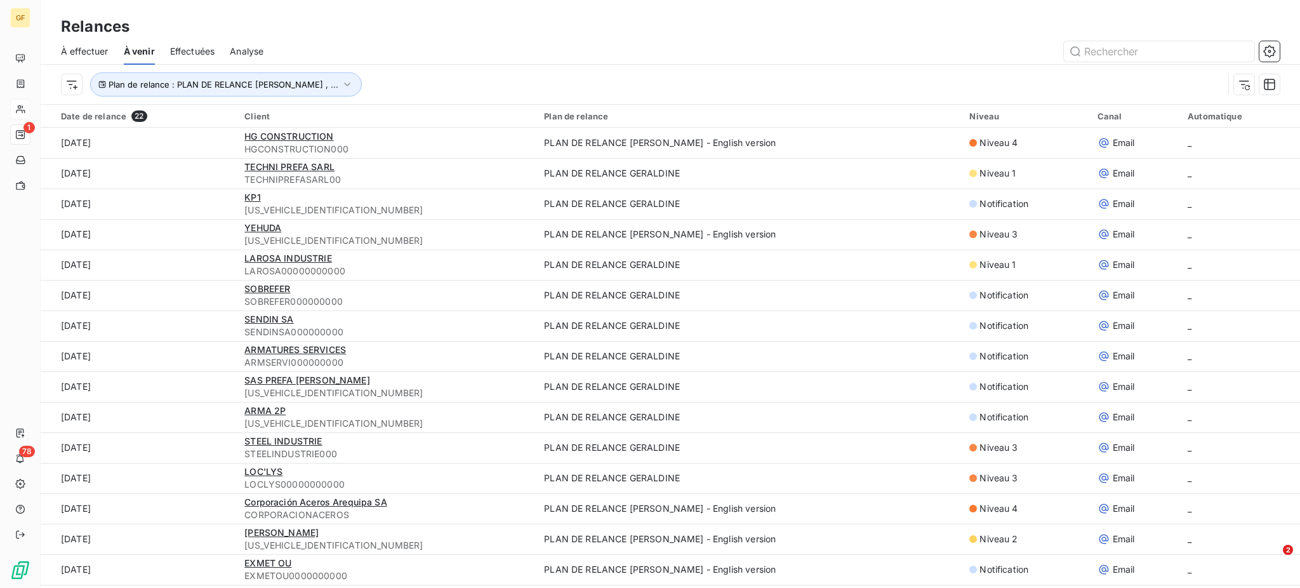
click at [93, 50] on span "À effectuer" at bounding box center [85, 51] width 48 height 13
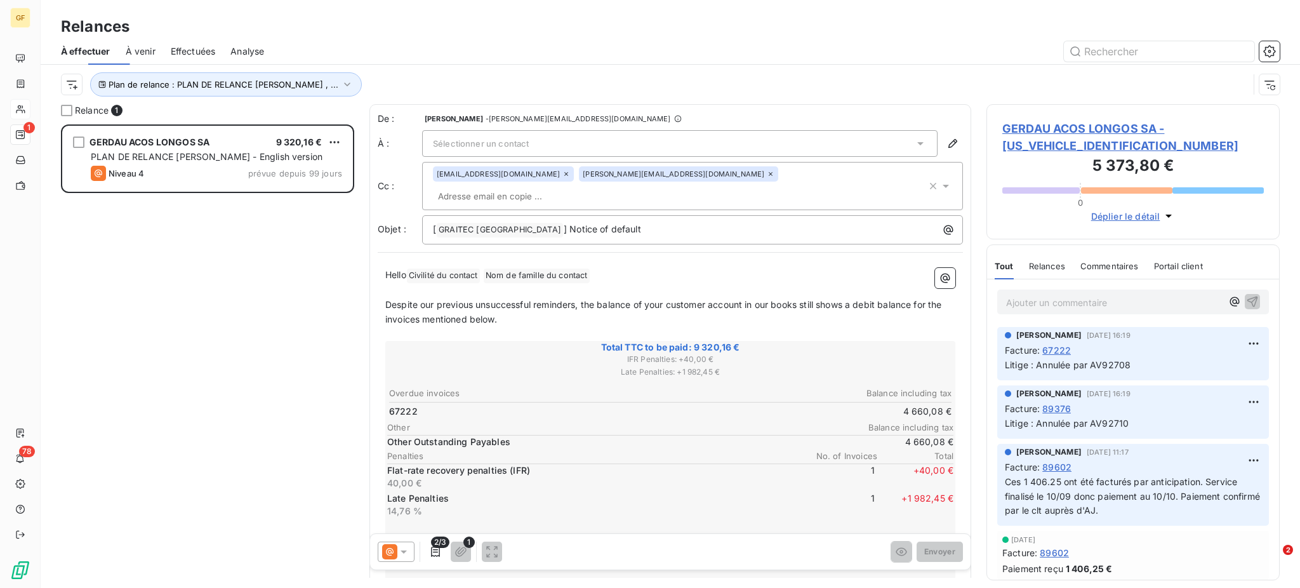
scroll to position [451, 280]
click at [194, 50] on span "Effectuées" at bounding box center [193, 51] width 45 height 13
